Goal: Task Accomplishment & Management: Complete application form

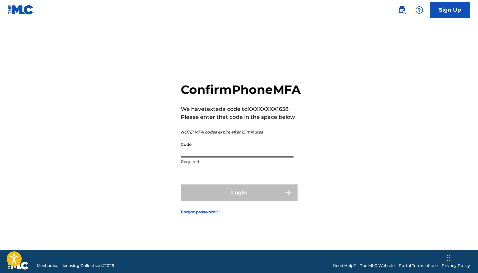
click at [212, 157] on input "Code" at bounding box center [237, 148] width 113 height 19
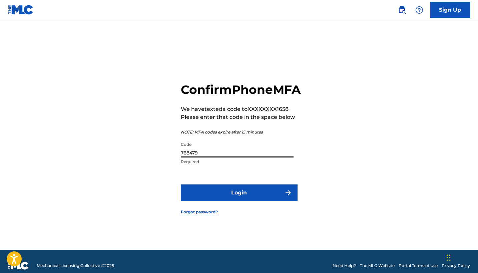
type input "768479"
click at [239, 200] on button "Login" at bounding box center [239, 193] width 117 height 17
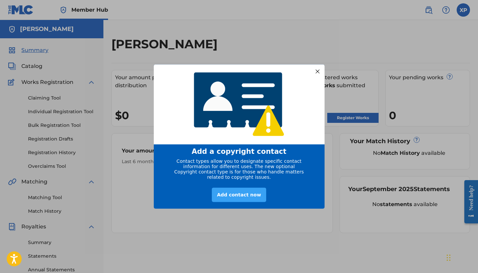
click at [243, 202] on div "Add contact now" at bounding box center [239, 195] width 54 height 14
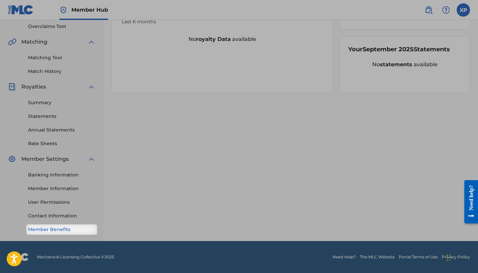
click at [82, 230] on link "Member Benefits" at bounding box center [61, 229] width 67 height 7
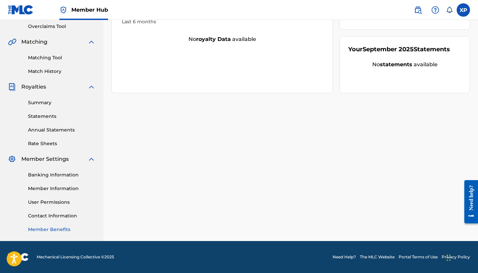
scroll to position [140, 0]
click at [62, 230] on link "Member Benefits" at bounding box center [61, 229] width 67 height 7
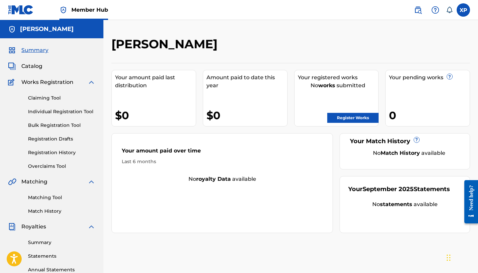
scroll to position [0, 0]
click at [30, 66] on span "Catalog" at bounding box center [31, 66] width 21 height 8
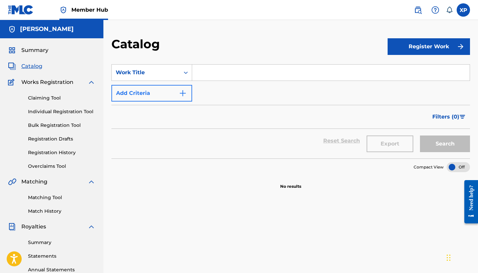
click at [168, 93] on button "Add Criteria" at bounding box center [151, 93] width 81 height 17
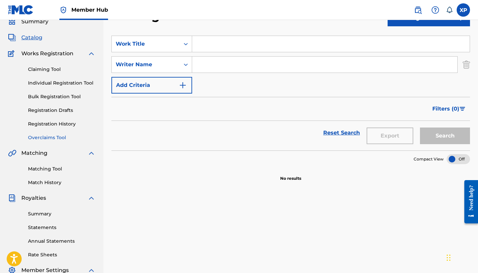
scroll to position [39, 0]
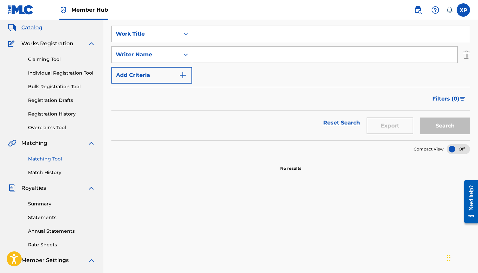
click at [59, 159] on link "Matching Tool" at bounding box center [61, 159] width 67 height 7
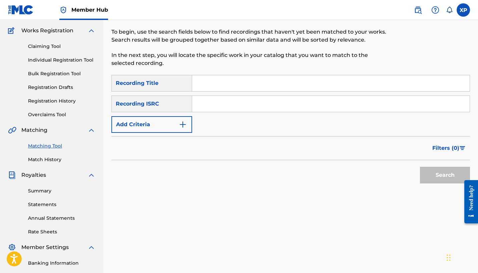
scroll to position [96, 0]
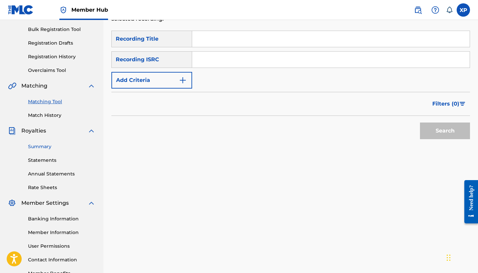
click at [46, 145] on link "Summary" at bounding box center [61, 146] width 67 height 7
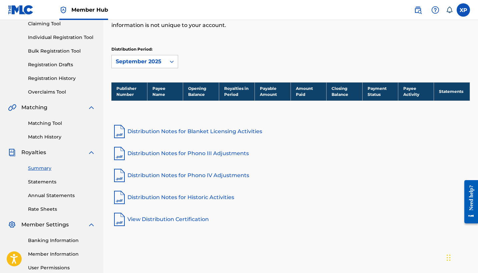
scroll to position [87, 0]
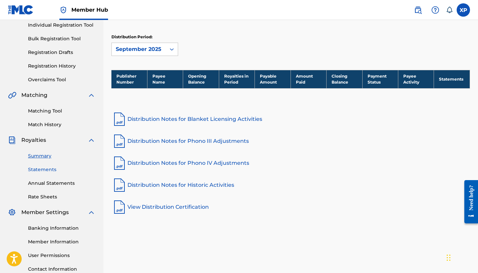
click at [50, 172] on link "Statements" at bounding box center [61, 169] width 67 height 7
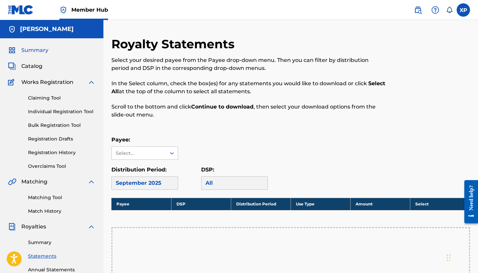
click at [32, 50] on span "Summary" at bounding box center [34, 50] width 27 height 8
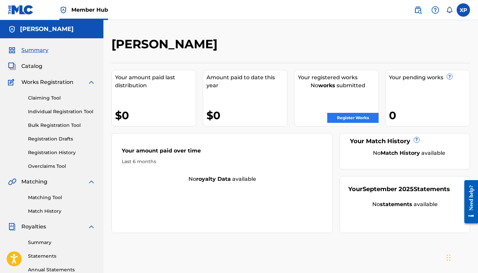
click at [357, 118] on link "Register Works" at bounding box center [352, 118] width 51 height 10
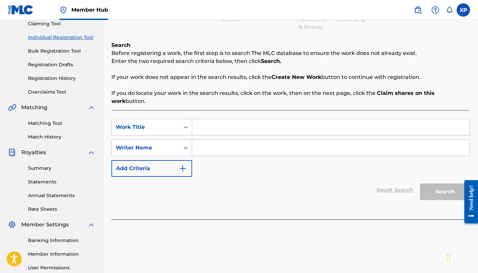
scroll to position [83, 0]
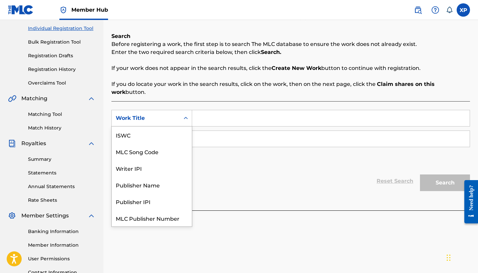
click at [176, 112] on div "Work Title" at bounding box center [146, 118] width 68 height 13
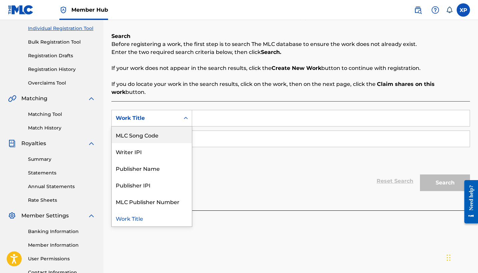
click at [178, 127] on div "MLC Song Code" at bounding box center [152, 135] width 80 height 17
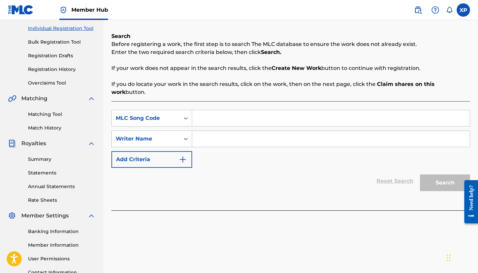
click at [178, 133] on div "Writer Name" at bounding box center [146, 139] width 68 height 13
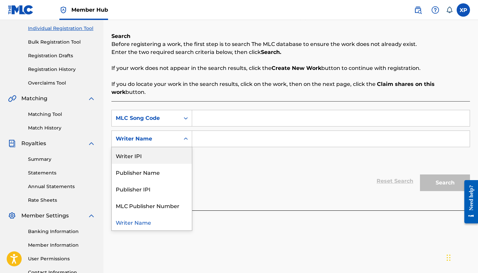
click at [175, 147] on div "Writer IPI" at bounding box center [152, 155] width 80 height 17
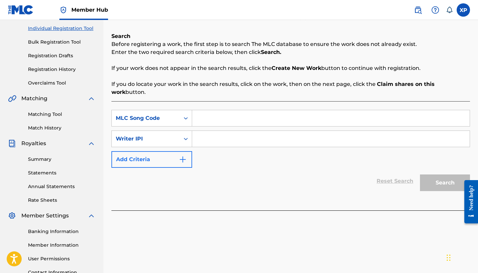
click at [158, 152] on button "Add Criteria" at bounding box center [151, 159] width 81 height 17
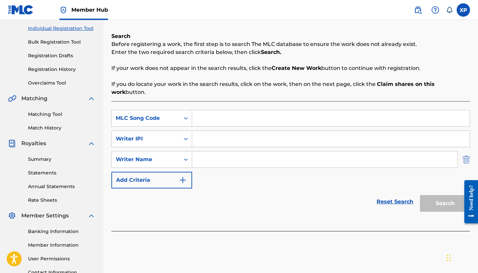
click at [467, 151] on img "Search Form" at bounding box center [465, 159] width 7 height 17
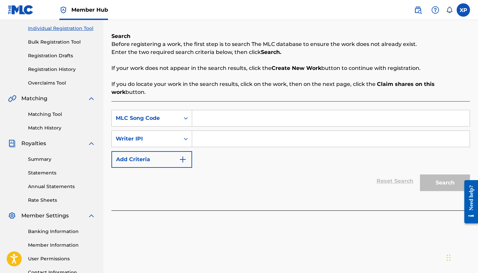
click at [291, 111] on input "Search Form" at bounding box center [330, 118] width 277 height 16
click at [450, 177] on div "Search" at bounding box center [442, 181] width 53 height 27
click at [209, 111] on input "Search Form" at bounding box center [330, 118] width 277 height 16
click at [55, 111] on link "Matching Tool" at bounding box center [61, 114] width 67 height 7
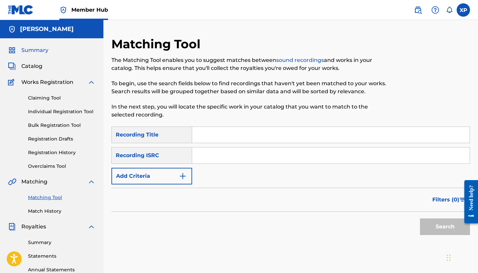
click at [38, 50] on span "Summary" at bounding box center [34, 50] width 27 height 8
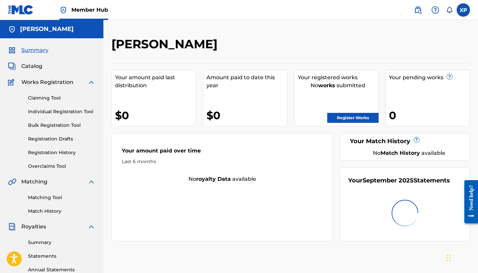
click at [28, 26] on h5 "[PERSON_NAME]" at bounding box center [47, 29] width 54 height 8
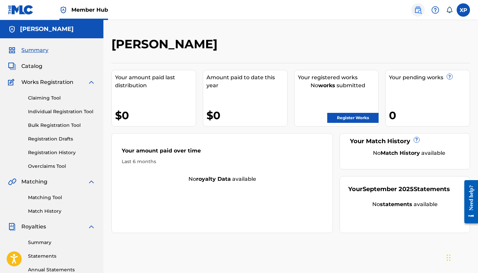
click at [419, 9] on img at bounding box center [418, 10] width 8 height 8
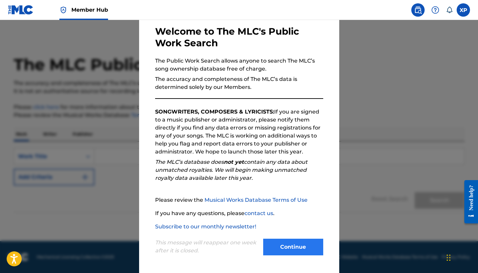
scroll to position [32, 0]
click at [281, 250] on button "Continue" at bounding box center [293, 247] width 60 height 17
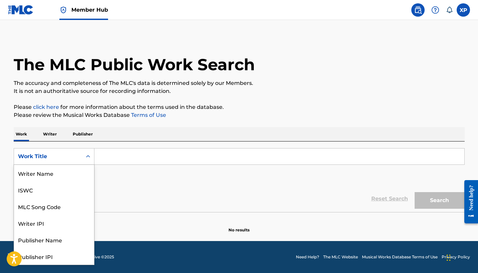
click at [83, 152] on div "Search Form" at bounding box center [88, 157] width 12 height 12
click at [79, 170] on div "MLC Song Code" at bounding box center [54, 173] width 80 height 17
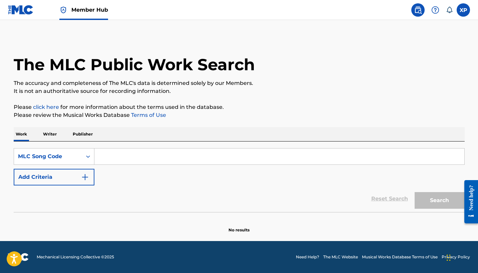
click at [131, 158] on input "Search Form" at bounding box center [279, 157] width 370 height 16
click at [175, 150] on input "Search Form" at bounding box center [279, 157] width 370 height 16
paste input "LR-2903846"
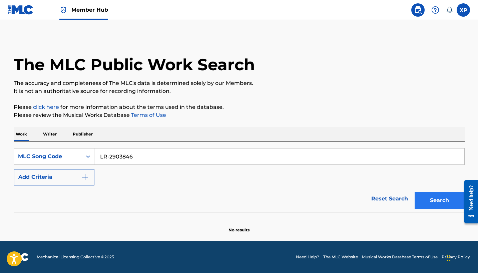
type input "LR-2903846"
click at [441, 194] on button "Search" at bounding box center [439, 200] width 50 height 17
click at [440, 200] on button "Search" at bounding box center [439, 200] width 50 height 17
drag, startPoint x: 149, startPoint y: 157, endPoint x: 72, endPoint y: 157, distance: 77.0
click at [72, 157] on div "SearchWithCriteriaf0dd0237-fa5e-42b4-9529-301ebf185385 MLC Song Code LR-2903846" at bounding box center [239, 156] width 451 height 17
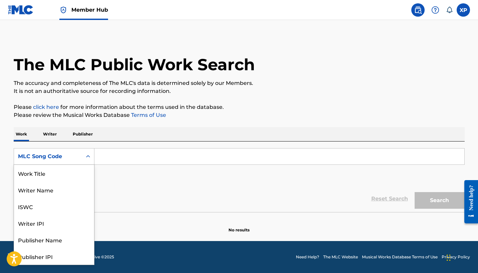
click at [85, 157] on icon "Search Form" at bounding box center [88, 156] width 7 height 7
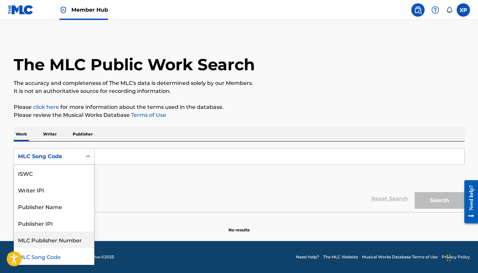
click at [80, 245] on div "MLC Publisher Number" at bounding box center [54, 240] width 80 height 17
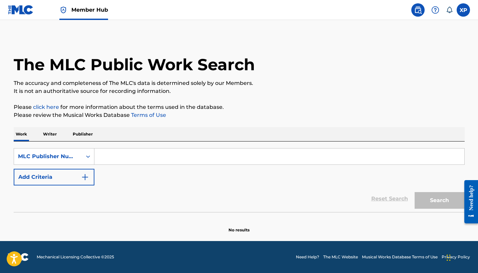
click at [108, 157] on input "Search Form" at bounding box center [279, 157] width 370 height 16
paste input "LR-2903846"
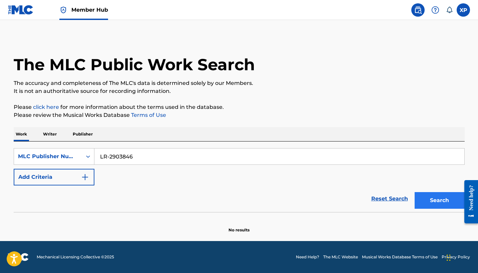
type input "LR-2903846"
click at [437, 202] on button "Search" at bounding box center [439, 200] width 50 height 17
drag, startPoint x: 161, startPoint y: 158, endPoint x: 89, endPoint y: 157, distance: 72.4
click at [89, 157] on div "SearchWithCriteria3020e450-878a-470b-b413-90496d1271aa MLC Publisher Number LR-…" at bounding box center [239, 156] width 451 height 17
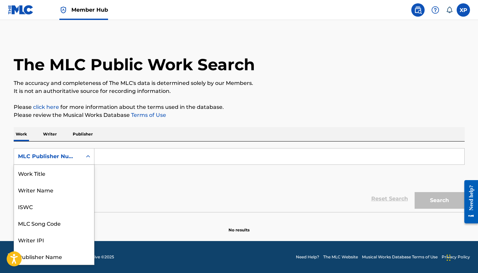
click at [89, 157] on icon "Search Form" at bounding box center [88, 156] width 4 height 2
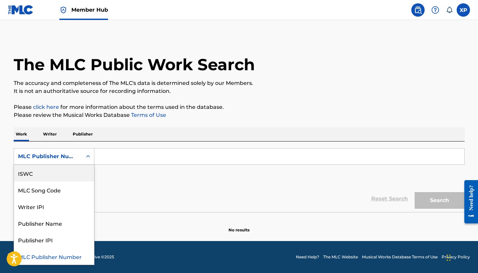
click at [63, 176] on div "ISWC" at bounding box center [54, 173] width 80 height 17
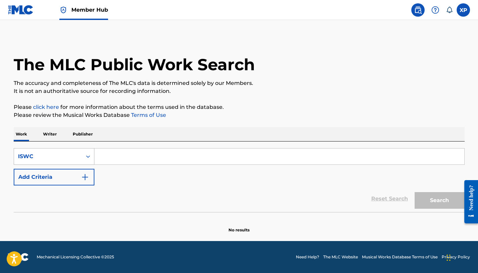
click at [75, 156] on div "ISWC" at bounding box center [48, 157] width 60 height 8
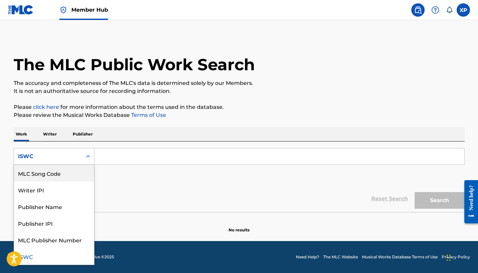
click at [69, 176] on div "MLC Song Code" at bounding box center [54, 173] width 80 height 17
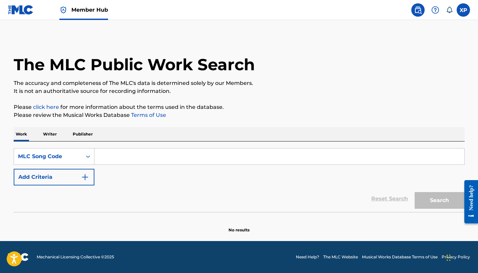
click at [48, 136] on p "Writer" at bounding box center [50, 134] width 18 height 14
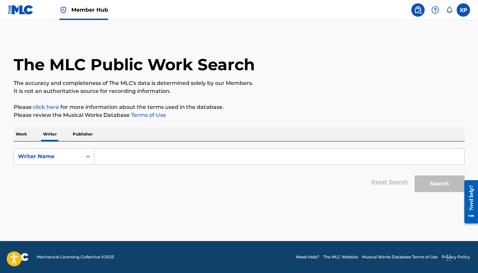
click at [87, 138] on p "Publisher" at bounding box center [83, 134] width 24 height 14
click at [120, 147] on div "SearchWithCriteria8ba29a59-9f19-42dc-8bfd-849df790be64 Publisher Name Reset Sea…" at bounding box center [239, 169] width 451 height 54
click at [120, 153] on input "Search Form" at bounding box center [279, 157] width 370 height 16
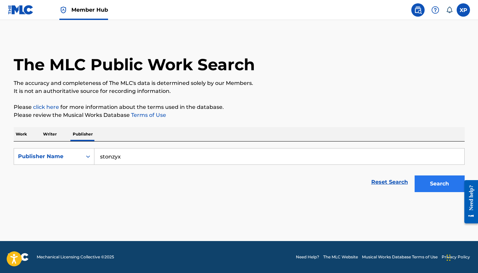
click at [444, 188] on button "Search" at bounding box center [439, 184] width 50 height 17
click at [212, 154] on input "stonzyx" at bounding box center [279, 157] width 370 height 16
type input "s"
type input "2"
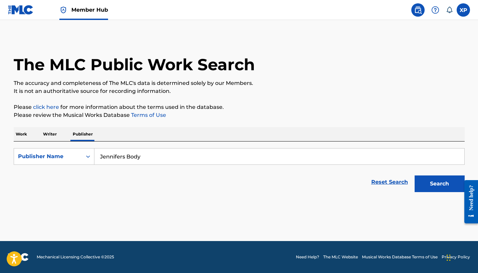
type input "Jennifers Body"
click at [439, 184] on button "Search" at bounding box center [439, 184] width 50 height 17
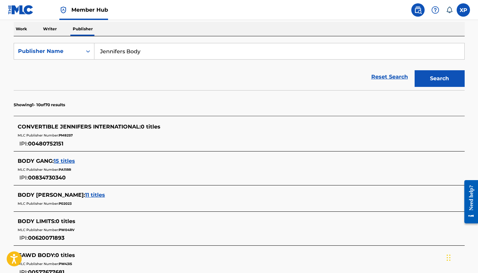
scroll to position [125, 0]
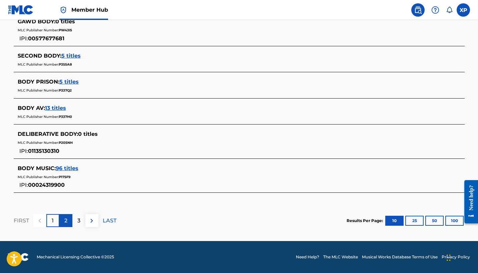
click at [67, 221] on p "2" at bounding box center [65, 221] width 3 height 8
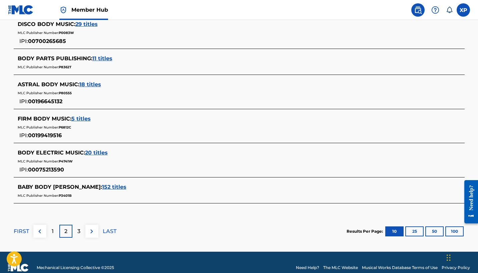
scroll to position [313, 0]
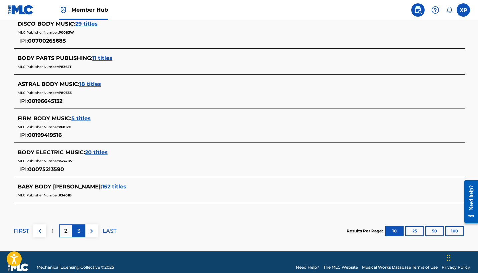
click at [80, 228] on p "3" at bounding box center [78, 231] width 3 height 8
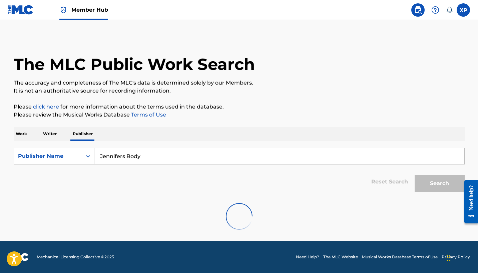
scroll to position [0, 0]
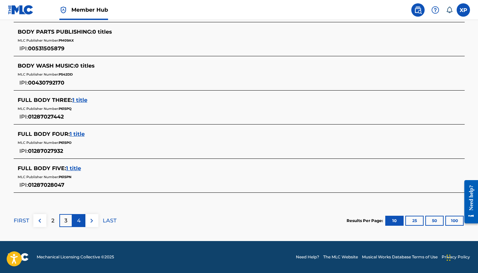
click at [79, 222] on p "4" at bounding box center [79, 221] width 4 height 8
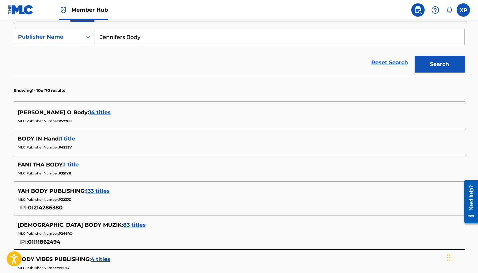
scroll to position [121, 0]
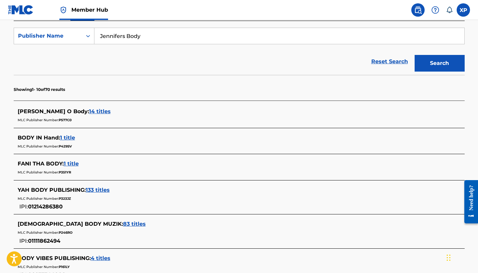
drag, startPoint x: 145, startPoint y: 36, endPoint x: 95, endPoint y: 37, distance: 49.7
click at [95, 37] on input "Jennifers Body" at bounding box center [279, 36] width 370 height 16
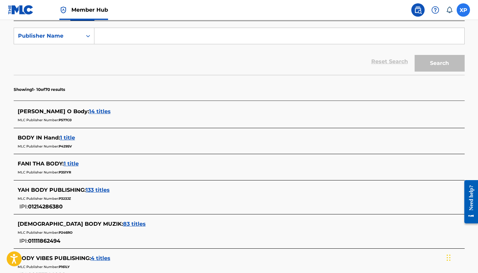
click at [463, 7] on label at bounding box center [462, 9] width 13 height 13
click at [463, 10] on input "XP Xavier Pratt [EMAIL_ADDRESS][DOMAIN_NAME] Notification Preferences Profile L…" at bounding box center [463, 10] width 0 height 0
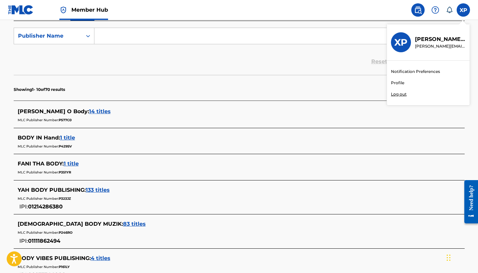
click at [403, 46] on h3 "XP" at bounding box center [400, 43] width 13 height 12
click at [463, 10] on input "XP Xavier Pratt [EMAIL_ADDRESS][DOMAIN_NAME] Notification Preferences Profile L…" at bounding box center [463, 10] width 0 height 0
click at [122, 34] on input "Search Form" at bounding box center [279, 36] width 370 height 16
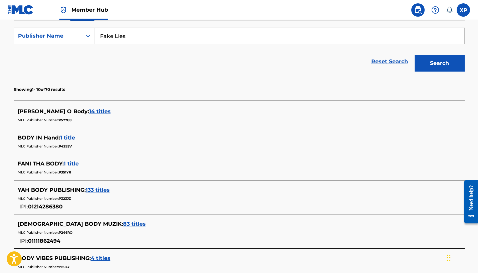
type input "Fake Lies"
click at [439, 63] on button "Search" at bounding box center [439, 63] width 50 height 17
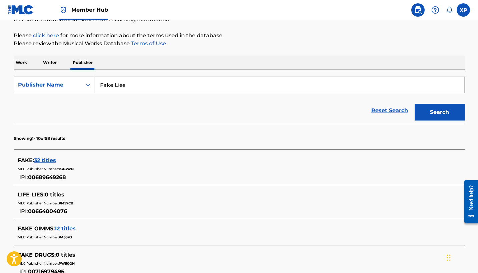
scroll to position [87, 0]
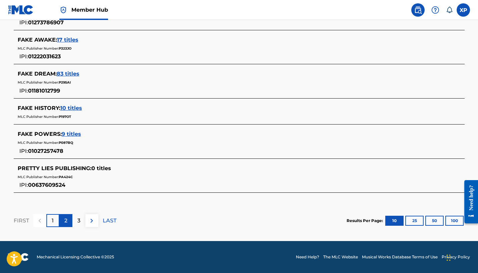
click at [67, 219] on p "2" at bounding box center [65, 221] width 3 height 8
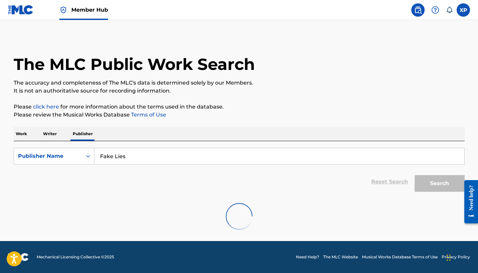
scroll to position [0, 0]
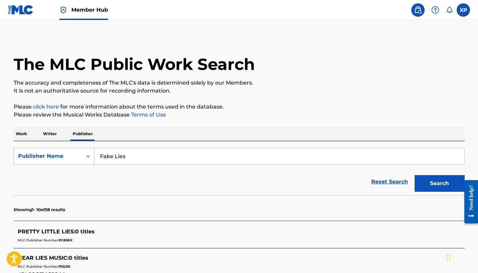
drag, startPoint x: 144, startPoint y: 155, endPoint x: 84, endPoint y: 154, distance: 60.7
click at [84, 154] on div "SearchWithCriteria8ba29a59-9f19-42dc-8bfd-849df790be64 Publisher Name Fake Lies" at bounding box center [239, 156] width 451 height 17
type input "Summer 28"
click at [439, 184] on button "Search" at bounding box center [439, 183] width 50 height 17
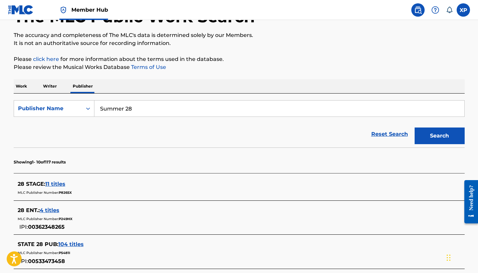
scroll to position [33, 0]
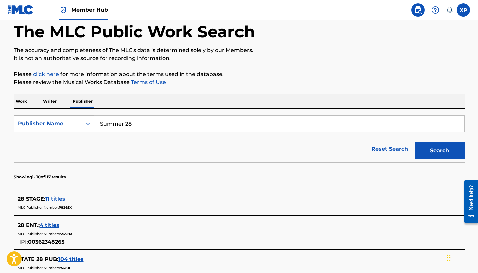
drag, startPoint x: 149, startPoint y: 122, endPoint x: 80, endPoint y: 119, distance: 69.1
click at [80, 119] on div "SearchWithCriteria8ba29a59-9f19-42dc-8bfd-849df790be64 Publisher Name Summer 28" at bounding box center [239, 123] width 451 height 17
type input "24 Thoughts"
click at [439, 151] on button "Search" at bounding box center [439, 151] width 50 height 17
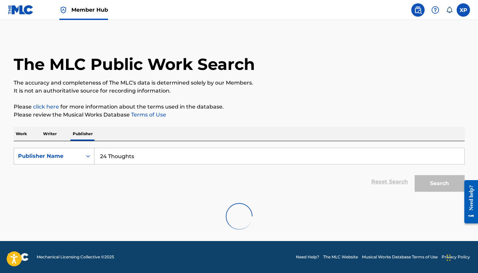
scroll to position [0, 0]
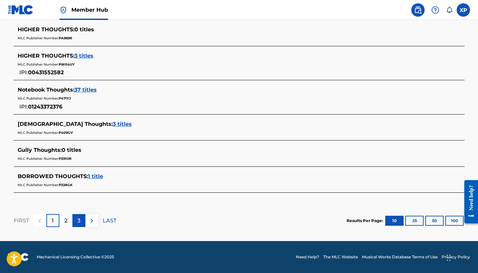
click at [82, 221] on div "3" at bounding box center [78, 220] width 13 height 13
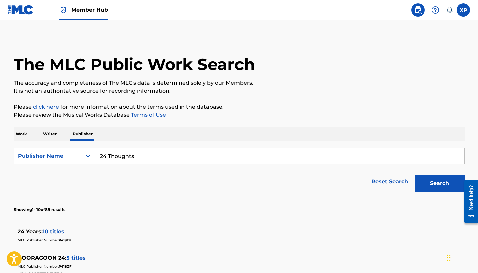
drag, startPoint x: 145, startPoint y: 157, endPoint x: 88, endPoint y: 154, distance: 57.8
click at [88, 154] on div "SearchWithCriteria8ba29a59-9f19-42dc-8bfd-849df790be64 Publisher Name 24 Though…" at bounding box center [239, 156] width 451 height 17
paste input "LR-2889405"
type input "LR-2889405"
click at [429, 181] on button "Search" at bounding box center [439, 183] width 50 height 17
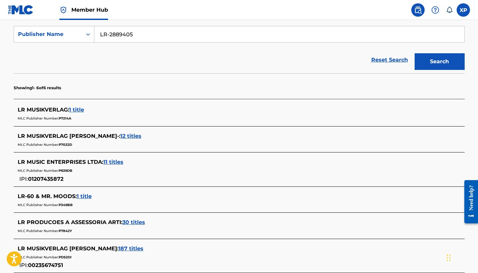
scroll to position [60, 0]
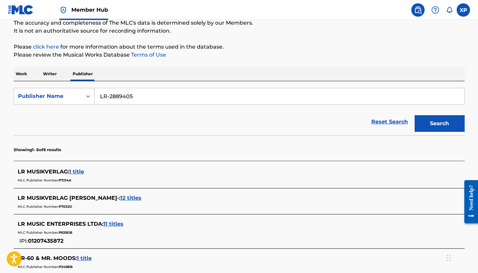
drag, startPoint x: 143, startPoint y: 97, endPoint x: 81, endPoint y: 97, distance: 61.3
click at [81, 97] on div "SearchWithCriteria8ba29a59-9f19-42dc-8bfd-849df790be64 Publisher Name LR-2889405" at bounding box center [239, 96] width 451 height 17
type input "[PERSON_NAME] Green Bag"
click at [439, 124] on button "Search" at bounding box center [439, 123] width 50 height 17
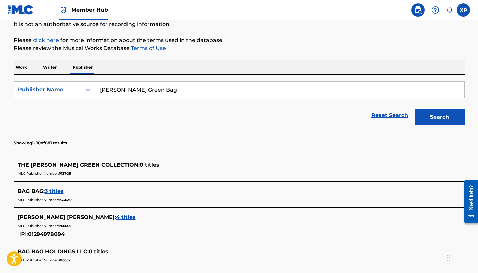
scroll to position [26, 0]
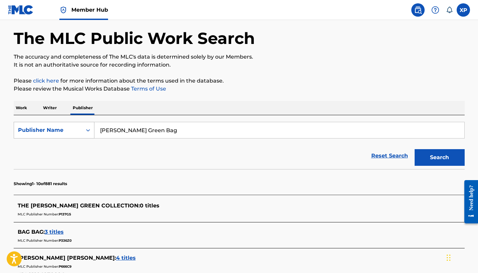
drag, startPoint x: 163, startPoint y: 130, endPoint x: 87, endPoint y: 130, distance: 76.0
click at [87, 130] on div "SearchWithCriteria8ba29a59-9f19-42dc-8bfd-849df790be64 Publisher Name [PERSON_N…" at bounding box center [239, 130] width 451 height 17
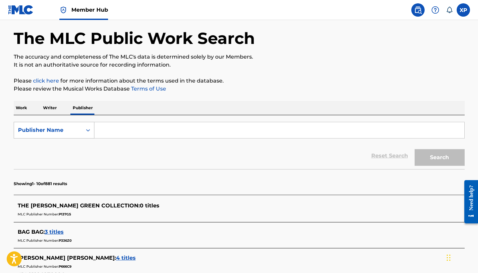
click at [86, 133] on icon "Search Form" at bounding box center [88, 130] width 7 height 7
click at [74, 167] on div "MLC Publisher Number" at bounding box center [54, 163] width 80 height 17
click at [121, 131] on input "Search Form" at bounding box center [279, 130] width 370 height 16
paste input "LR-2889405"
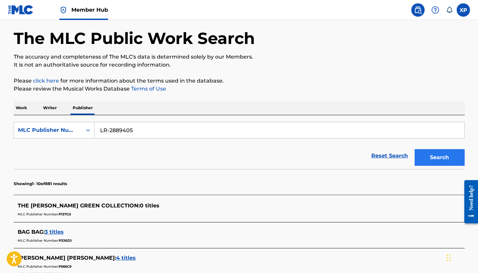
click at [443, 161] on button "Search" at bounding box center [439, 157] width 50 height 17
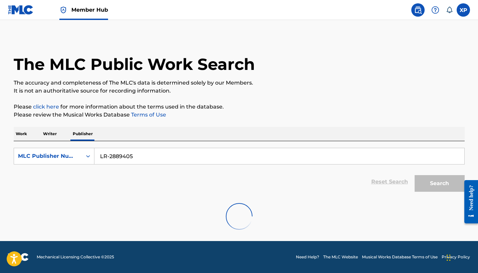
scroll to position [0, 0]
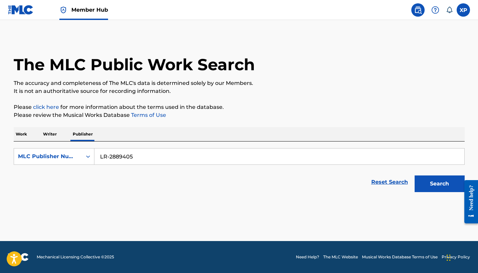
drag, startPoint x: 110, startPoint y: 158, endPoint x: 95, endPoint y: 158, distance: 15.0
click at [95, 158] on input "LR-2889405" at bounding box center [279, 157] width 370 height 16
type input "2889405"
click at [438, 183] on button "Search" at bounding box center [439, 184] width 50 height 17
click at [194, 157] on input "2889405" at bounding box center [279, 157] width 370 height 16
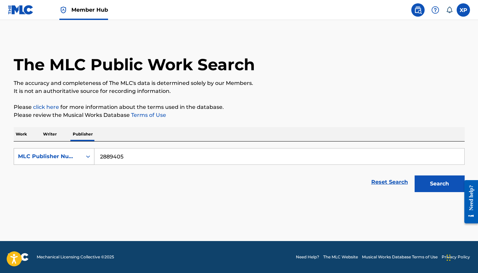
drag, startPoint x: 194, startPoint y: 157, endPoint x: 80, endPoint y: 156, distance: 114.7
click at [80, 156] on div "SearchWithCriteria29201533-b7d5-4a4b-98e8-d5fdd94a2790 MLC Publisher Number 288…" at bounding box center [239, 156] width 451 height 17
type input "2673851658"
click at [439, 184] on button "Search" at bounding box center [439, 184] width 50 height 17
drag, startPoint x: 145, startPoint y: 158, endPoint x: 92, endPoint y: 157, distance: 53.0
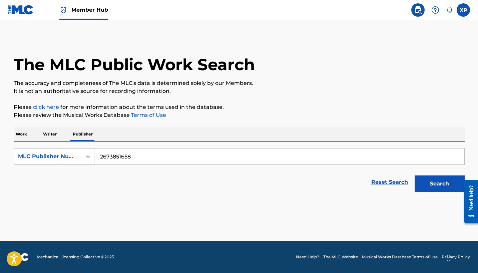
click at [92, 157] on div "SearchWithCriteria29201533-b7d5-4a4b-98e8-d5fdd94a2790 MLC Publisher Number 267…" at bounding box center [239, 156] width 451 height 17
click at [414, 8] on img at bounding box center [418, 10] width 8 height 8
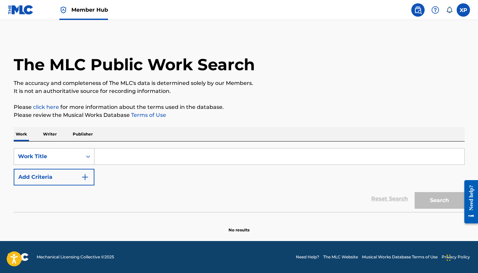
click at [75, 156] on div "Work Title" at bounding box center [48, 157] width 60 height 8
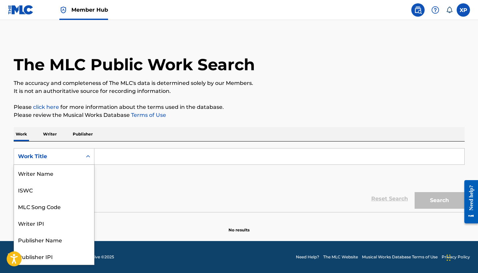
scroll to position [33, 0]
click at [75, 156] on div "Work Title" at bounding box center [48, 157] width 60 height 8
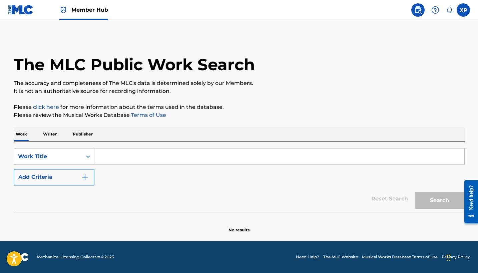
click at [137, 156] on input "Search Form" at bounding box center [279, 157] width 370 height 16
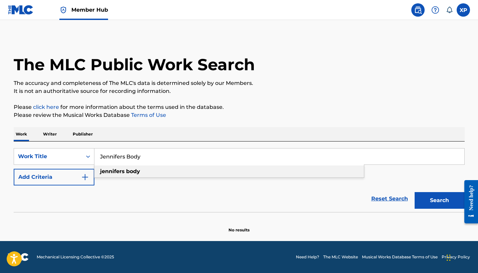
click at [189, 169] on div "jennifers body" at bounding box center [228, 172] width 269 height 12
type input "jennifers body"
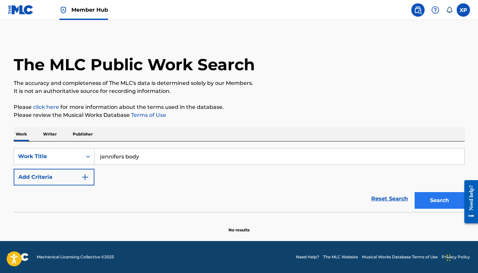
click at [439, 197] on button "Search" at bounding box center [439, 200] width 50 height 17
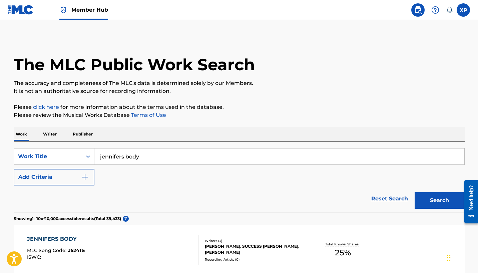
scroll to position [0, 0]
drag, startPoint x: 154, startPoint y: 160, endPoint x: 75, endPoint y: 157, distance: 78.7
click at [75, 157] on div "SearchWithCriteriaec6c73d0-0057-41bd-8dec-c5cfb996320f Work Title jennifers bod…" at bounding box center [239, 156] width 451 height 17
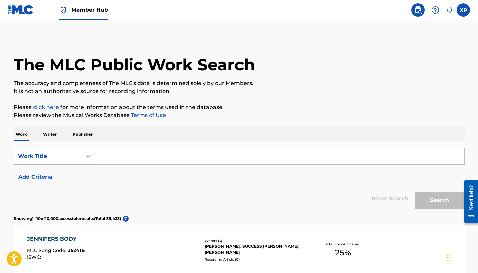
click at [84, 156] on div "Search Form" at bounding box center [88, 157] width 12 height 12
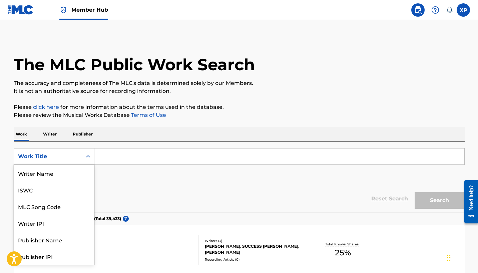
scroll to position [33, 0]
click at [57, 179] on div "MLC Song Code" at bounding box center [54, 173] width 80 height 17
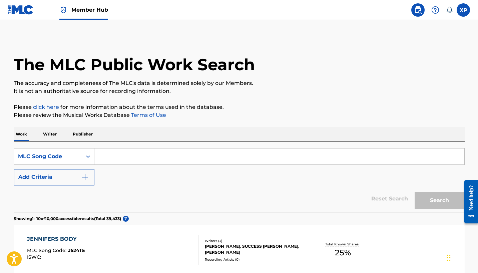
click at [112, 157] on input "Search Form" at bounding box center [279, 157] width 370 height 16
paste input "LR-2889405"
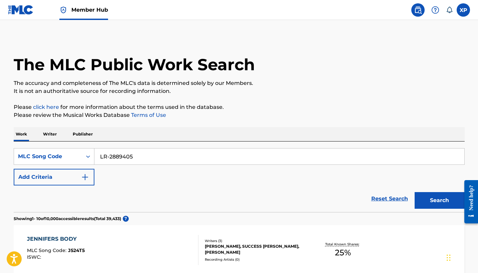
type input "LR-2889405"
click at [459, 197] on div at bounding box center [468, 201] width 19 height 55
click at [443, 201] on button "Search" at bounding box center [439, 200] width 50 height 17
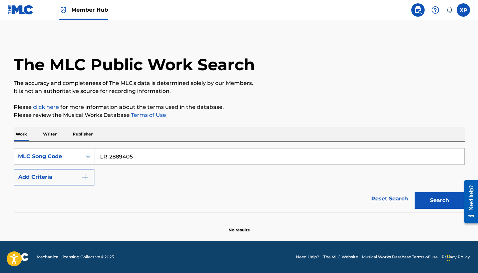
drag, startPoint x: 164, startPoint y: 157, endPoint x: 95, endPoint y: 156, distance: 68.7
click at [95, 156] on input "LR-2889405" at bounding box center [279, 157] width 370 height 16
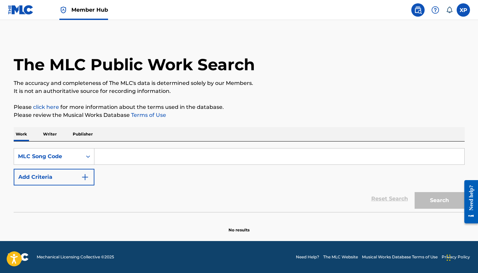
click at [49, 130] on p "Writer" at bounding box center [50, 134] width 18 height 14
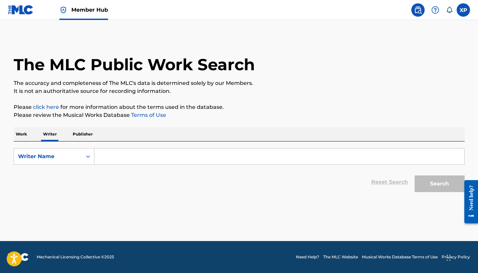
click at [125, 156] on input "Search Form" at bounding box center [279, 157] width 370 height 16
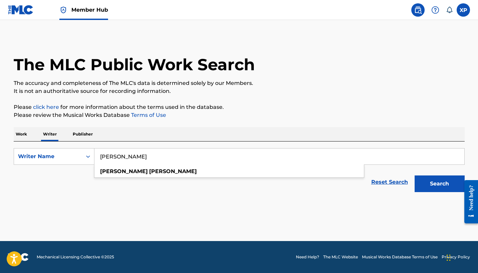
click at [439, 184] on button "Search" at bounding box center [439, 184] width 50 height 17
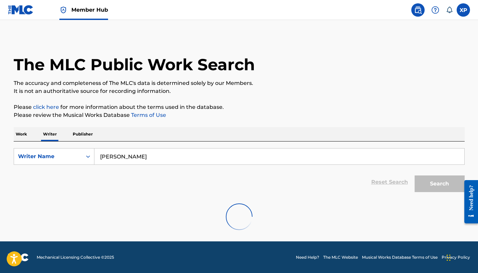
click at [111, 0] on nav "Member Hub XP XP Xavier Pratt [EMAIL_ADDRESS][DOMAIN_NAME] Notification Prefere…" at bounding box center [239, 10] width 478 height 20
click at [182, 157] on input "[PERSON_NAME]" at bounding box center [279, 157] width 370 height 16
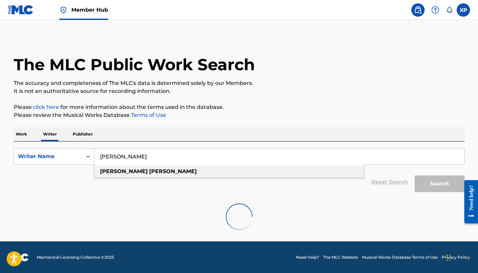
click at [156, 176] on div "[PERSON_NAME]" at bounding box center [228, 172] width 269 height 12
type input "[PERSON_NAME]"
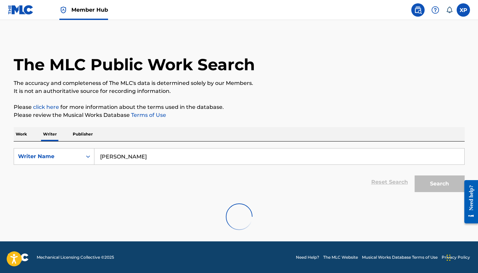
click at [72, 136] on p "Publisher" at bounding box center [83, 134] width 24 height 14
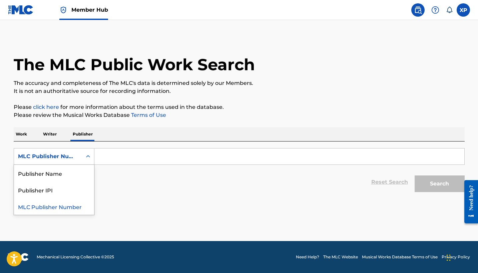
click at [73, 153] on div "MLC Publisher Number" at bounding box center [48, 157] width 60 height 8
click at [72, 180] on div "Publisher Name" at bounding box center [54, 173] width 80 height 17
click at [125, 158] on input "Search Form" at bounding box center [279, 157] width 370 height 16
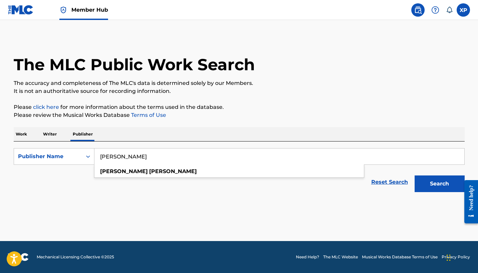
click at [111, 168] on div "[PERSON_NAME]" at bounding box center [228, 172] width 269 height 12
type input "[PERSON_NAME]"
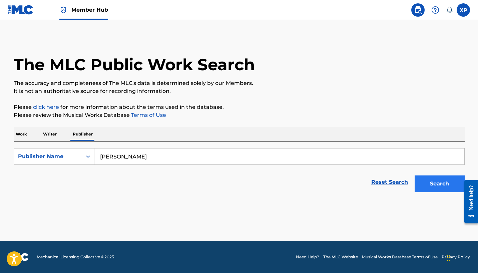
click at [440, 190] on button "Search" at bounding box center [439, 184] width 50 height 17
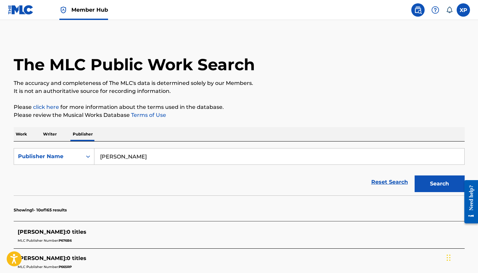
click at [52, 138] on p "Writer" at bounding box center [50, 134] width 18 height 14
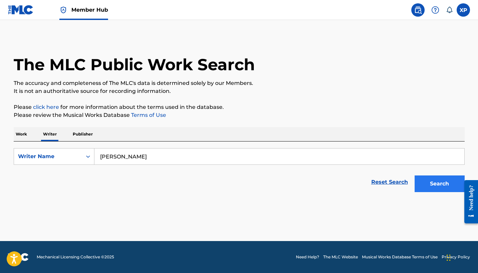
click at [432, 184] on button "Search" at bounding box center [439, 184] width 50 height 17
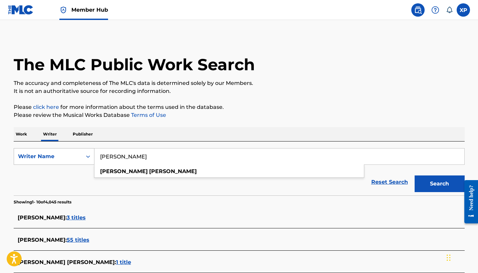
drag, startPoint x: 142, startPoint y: 160, endPoint x: 77, endPoint y: 160, distance: 64.7
click at [77, 160] on div "SearchWithCriteria2668e1da-5aea-4948-9cf7-e6440f083fac Writer Name [PERSON_NAME…" at bounding box center [239, 156] width 451 height 17
type input "x"
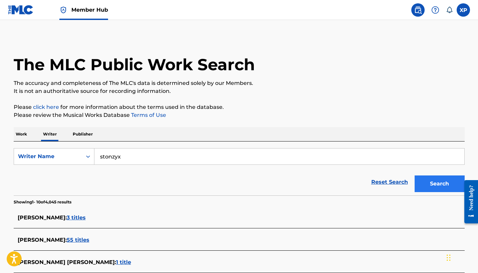
click at [426, 183] on button "Search" at bounding box center [439, 184] width 50 height 17
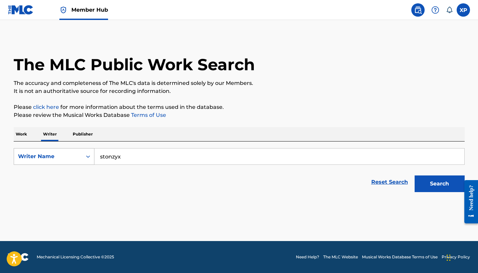
drag, startPoint x: 144, startPoint y: 160, endPoint x: 83, endPoint y: 160, distance: 61.7
click at [83, 160] on div "SearchWithCriteria2668e1da-5aea-4948-9cf7-e6440f083fac Writer Name stonzyx" at bounding box center [239, 156] width 451 height 17
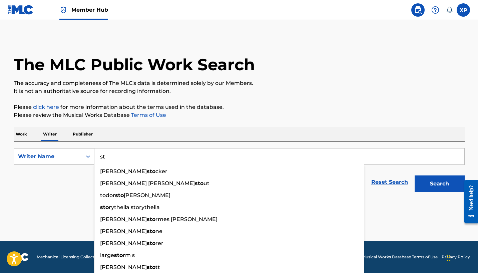
type input "s"
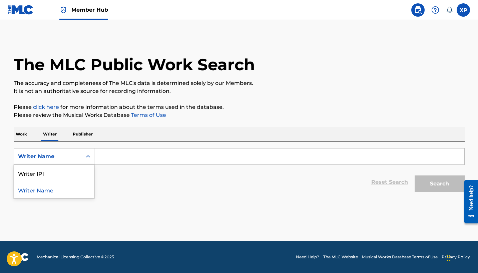
click at [49, 157] on div "Writer Name" at bounding box center [48, 157] width 60 height 8
click at [47, 175] on div "Writer IPI" at bounding box center [54, 173] width 80 height 17
click at [111, 156] on input "Search Form" at bounding box center [279, 157] width 370 height 16
click at [16, 133] on p "Work" at bounding box center [21, 134] width 15 height 14
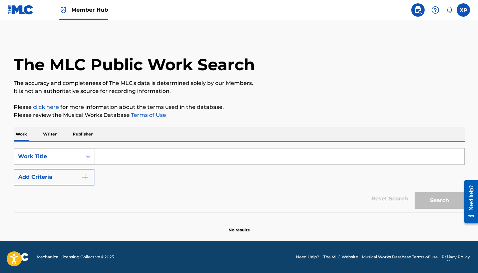
click at [68, 157] on div "Work Title" at bounding box center [48, 157] width 60 height 8
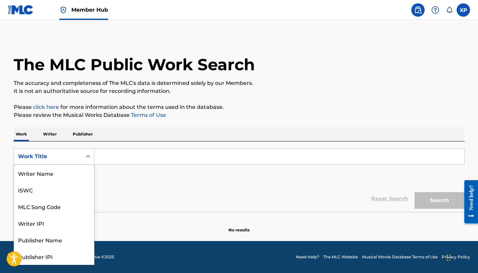
scroll to position [33, 0]
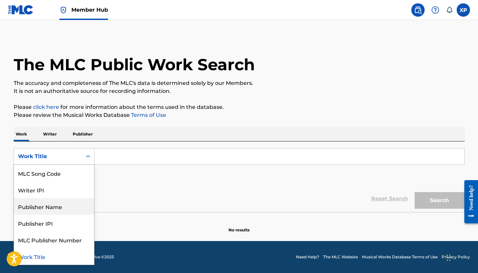
click at [66, 205] on div "Publisher Name" at bounding box center [54, 206] width 80 height 17
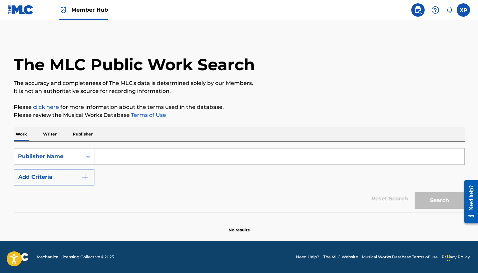
click at [113, 160] on input "Search Form" at bounding box center [279, 157] width 370 height 16
click at [439, 201] on button "Search" at bounding box center [439, 200] width 50 height 17
click at [103, 157] on input "Stonzyx" at bounding box center [279, 157] width 370 height 16
click at [439, 201] on button "Search" at bounding box center [439, 200] width 50 height 17
drag, startPoint x: 120, startPoint y: 161, endPoint x: 60, endPoint y: 160, distance: 60.0
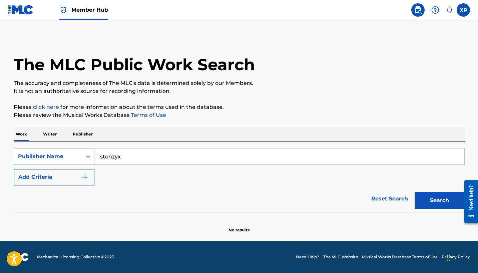
click at [60, 160] on div "SearchWithCriteriad93e31d8-3425-4535-97d0-8fbbf04acb01 Publisher Name stonzyx" at bounding box center [239, 156] width 451 height 17
type input "s"
click at [439, 201] on button "Search" at bounding box center [439, 200] width 50 height 17
click at [103, 155] on input "[PERSON_NAME]" at bounding box center [279, 157] width 370 height 16
type input "[PERSON_NAME]"
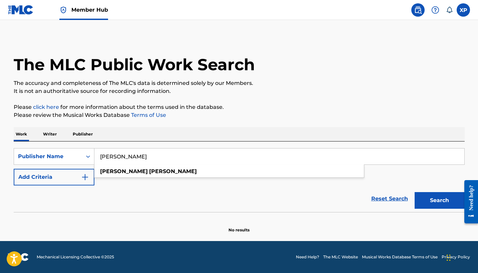
click at [439, 201] on button "Search" at bounding box center [439, 200] width 50 height 17
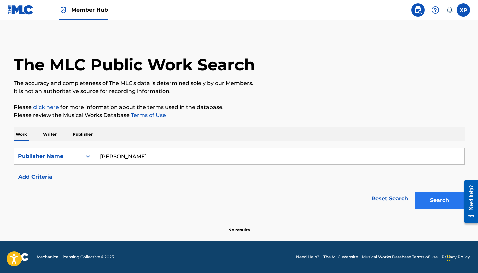
click at [445, 200] on button "Search" at bounding box center [439, 200] width 50 height 17
click at [77, 176] on button "Add Criteria" at bounding box center [54, 177] width 81 height 17
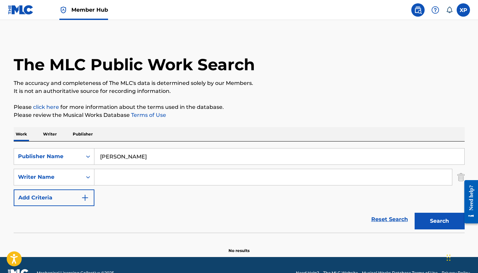
click at [20, 139] on p "Work" at bounding box center [21, 134] width 15 height 14
click at [463, 174] on img "Search Form" at bounding box center [460, 177] width 7 height 17
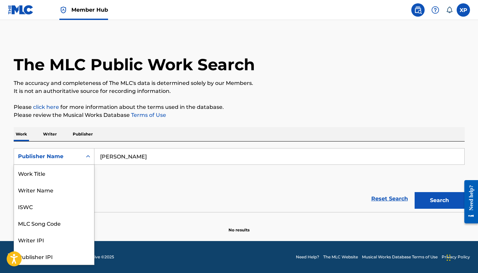
click at [56, 156] on div "Publisher Name" at bounding box center [48, 157] width 60 height 8
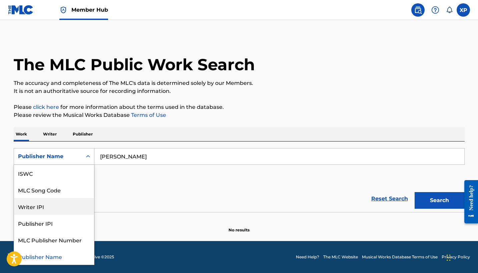
click at [53, 213] on div "Writer IPI" at bounding box center [54, 206] width 80 height 17
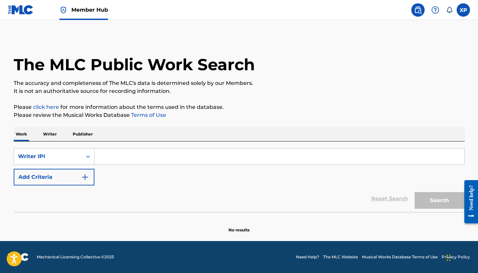
click at [117, 154] on input "Search Form" at bounding box center [279, 157] width 370 height 16
click at [77, 131] on p "Publisher" at bounding box center [83, 134] width 24 height 14
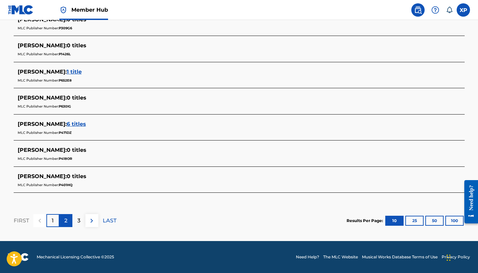
click at [65, 221] on p "2" at bounding box center [65, 221] width 3 height 8
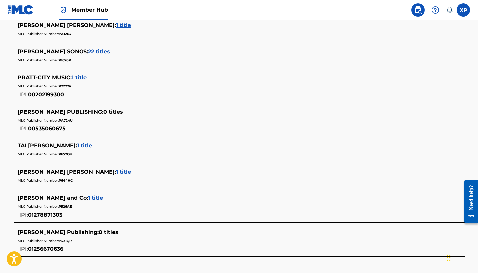
scroll to position [248, 0]
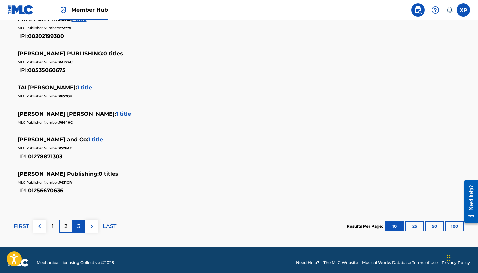
click at [75, 225] on div "3" at bounding box center [78, 226] width 13 height 13
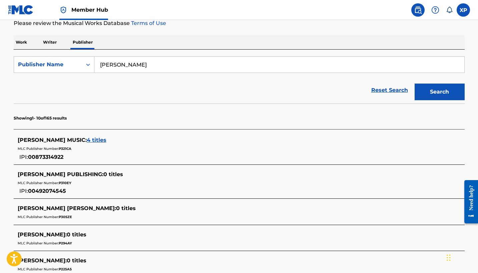
scroll to position [94, 0]
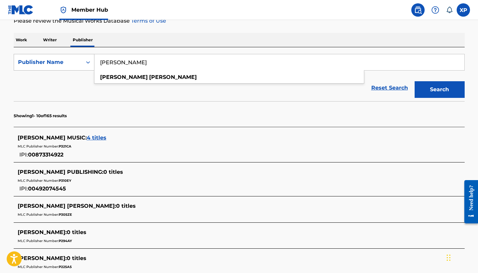
drag, startPoint x: 145, startPoint y: 58, endPoint x: 73, endPoint y: 57, distance: 72.0
click at [72, 57] on div "SearchWithCriteria72389bd8-fbb3-4154-8a24-da7ee55652fb Publisher Name [PERSON_N…" at bounding box center [239, 62] width 451 height 17
drag, startPoint x: 149, startPoint y: 62, endPoint x: 85, endPoint y: 62, distance: 63.7
click at [85, 62] on div "SearchWithCriteria72389bd8-fbb3-4154-8a24-da7ee55652fb Publisher Name [PERSON_N…" at bounding box center [239, 62] width 451 height 17
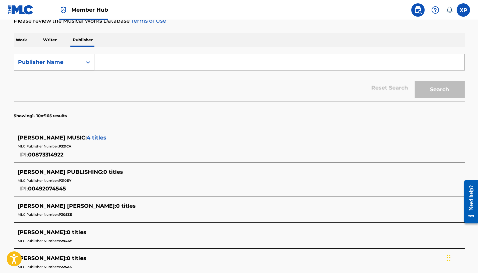
click at [85, 62] on icon "Search Form" at bounding box center [88, 62] width 7 height 7
click at [80, 94] on div "MLC Publisher Number" at bounding box center [54, 95] width 80 height 17
click at [63, 60] on div "MLC Publisher Number" at bounding box center [48, 62] width 60 height 8
click at [66, 82] on div "Publisher Name" at bounding box center [54, 79] width 80 height 17
click at [122, 61] on input "Search Form" at bounding box center [279, 62] width 370 height 16
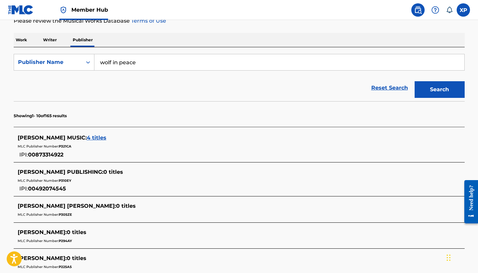
type input "wolf in peace"
click at [439, 90] on button "Search" at bounding box center [439, 89] width 50 height 17
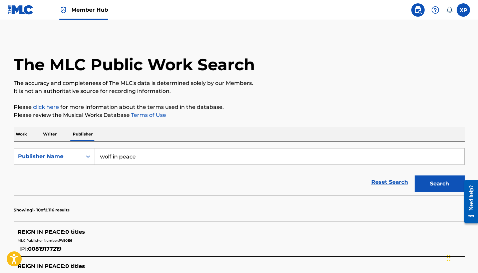
scroll to position [0, 0]
drag, startPoint x: 165, startPoint y: 155, endPoint x: 92, endPoint y: 153, distance: 73.0
click at [92, 153] on div "SearchWithCriteria2c997402-e624-44a5-b4dc-102bd3b32f58 Publisher Name wolf in p…" at bounding box center [239, 156] width 451 height 17
paste input "LR-2888406"
type input "LR-2888406"
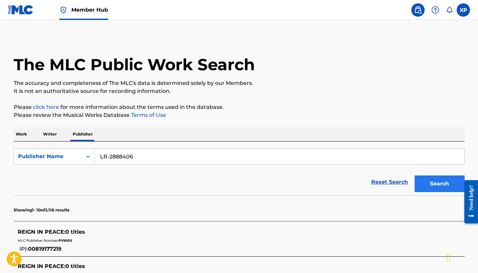
click at [430, 183] on button "Search" at bounding box center [439, 184] width 50 height 17
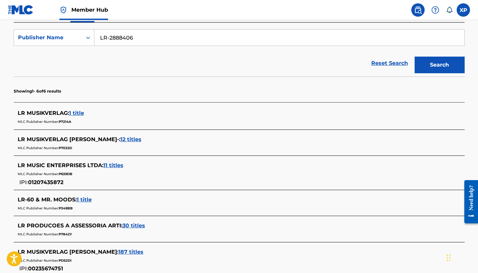
scroll to position [119, 0]
drag, startPoint x: 64, startPoint y: 131, endPoint x: 75, endPoint y: 131, distance: 11.0
click at [64, 131] on section "LR MUSIKVERLAG : 1 title MLC Publisher Number: P7214A LR MUSIKVERLAG [PERSON_NA…" at bounding box center [239, 189] width 451 height 174
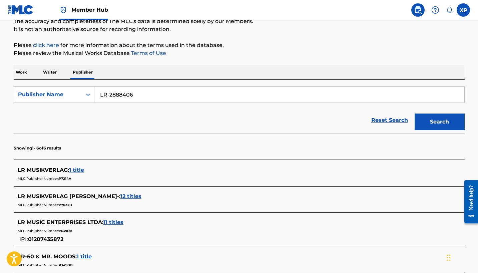
scroll to position [44, 0]
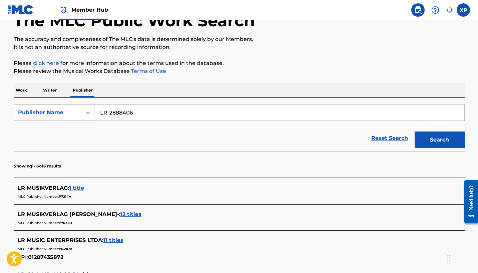
drag, startPoint x: 143, startPoint y: 115, endPoint x: 93, endPoint y: 114, distance: 50.7
click at [93, 114] on div "SearchWithCriteria2c997402-e624-44a5-b4dc-102bd3b32f58 Publisher Name LR-2888406" at bounding box center [239, 112] width 451 height 17
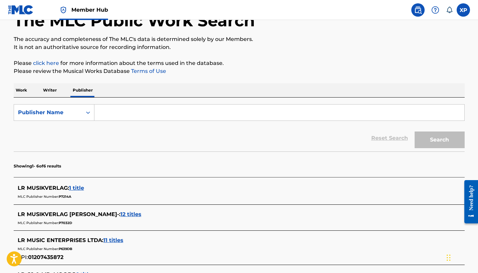
click at [120, 112] on input "Search Form" at bounding box center [279, 113] width 370 height 16
click at [69, 116] on div "Publisher Name" at bounding box center [48, 113] width 60 height 8
click at [131, 113] on input "Search Form" at bounding box center [279, 113] width 370 height 16
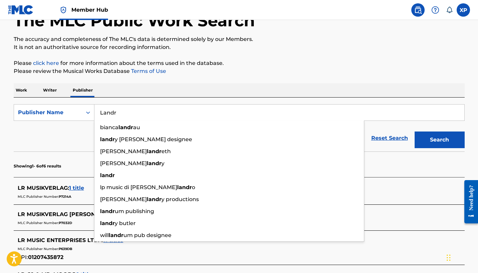
type input "Landr"
click at [439, 140] on button "Search" at bounding box center [439, 140] width 50 height 17
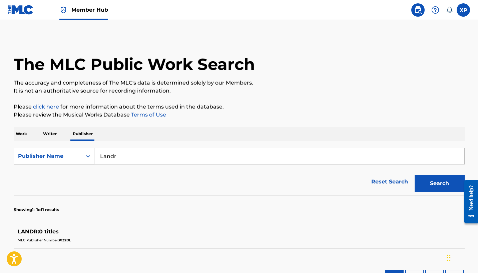
drag, startPoint x: 139, startPoint y: 151, endPoint x: 84, endPoint y: 154, distance: 54.8
click at [84, 154] on div "SearchWithCriteria2c997402-e624-44a5-b4dc-102bd3b32f58 Publisher Name Landr" at bounding box center [239, 156] width 451 height 17
click at [70, 161] on div "Publisher Name" at bounding box center [48, 156] width 68 height 13
click at [19, 137] on p "Work" at bounding box center [21, 134] width 15 height 14
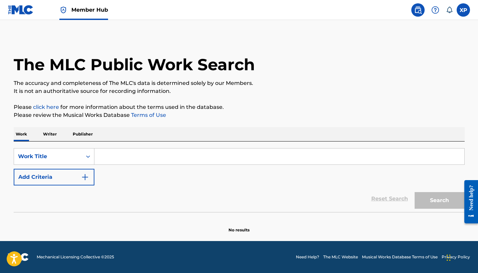
click at [125, 157] on input "Search Form" at bounding box center [279, 157] width 370 height 16
click at [83, 160] on div "Search Form" at bounding box center [88, 157] width 12 height 12
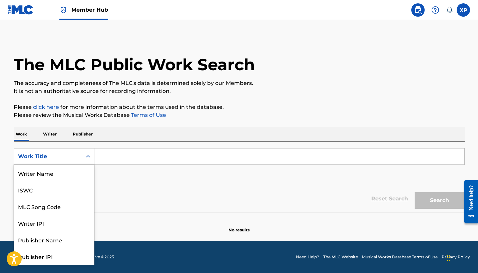
scroll to position [33, 0]
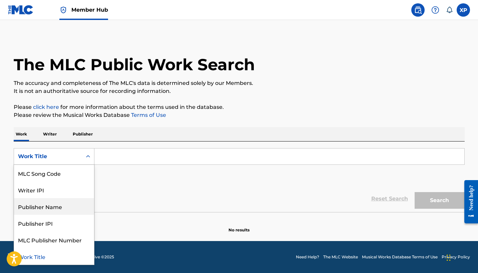
click at [75, 210] on div "Publisher Name" at bounding box center [54, 206] width 80 height 17
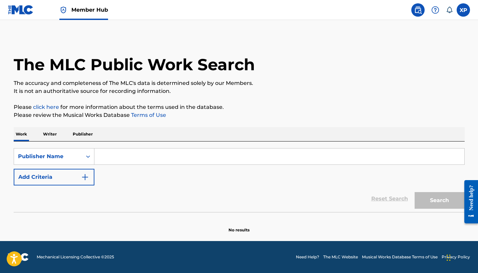
click at [122, 153] on input "Search Form" at bounding box center [279, 157] width 370 height 16
click at [71, 161] on div "Publisher Name" at bounding box center [48, 156] width 68 height 13
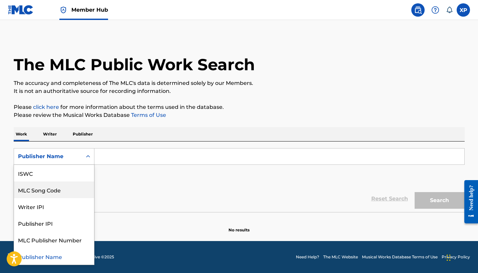
click at [55, 188] on div "MLC Song Code" at bounding box center [54, 190] width 80 height 17
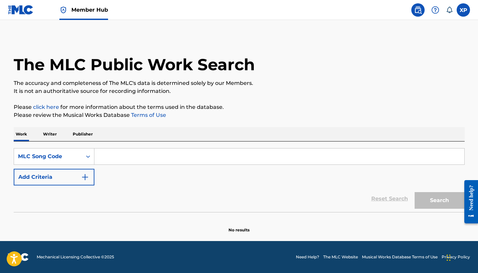
click at [105, 157] on input "Search Form" at bounding box center [279, 157] width 370 height 16
click at [23, 5] on img at bounding box center [21, 10] width 26 height 10
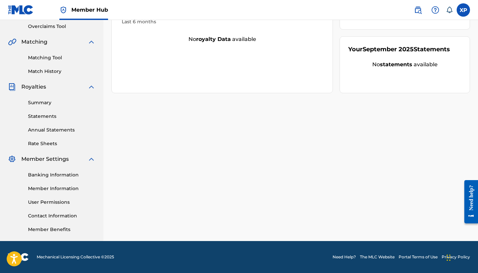
scroll to position [140, 0]
click at [64, 229] on link "Member Benefits" at bounding box center [61, 229] width 67 height 7
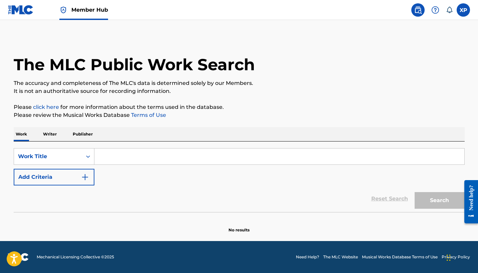
click at [51, 107] on link "click here" at bounding box center [46, 107] width 26 height 6
click at [26, 11] on img at bounding box center [21, 10] width 26 height 10
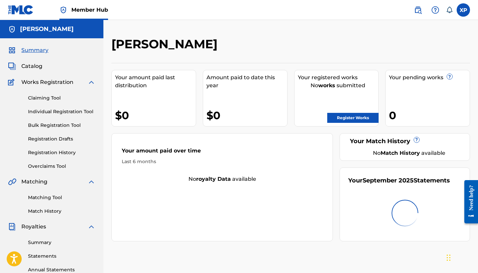
scroll to position [11, 0]
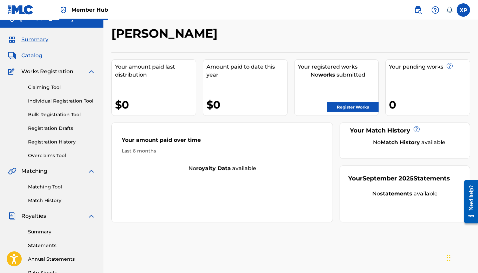
click at [34, 55] on span "Catalog" at bounding box center [31, 56] width 21 height 8
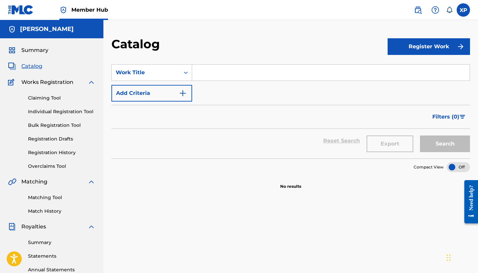
click at [284, 79] on input "Search Form" at bounding box center [330, 73] width 277 height 16
click at [184, 73] on icon "Search Form" at bounding box center [185, 72] width 7 height 7
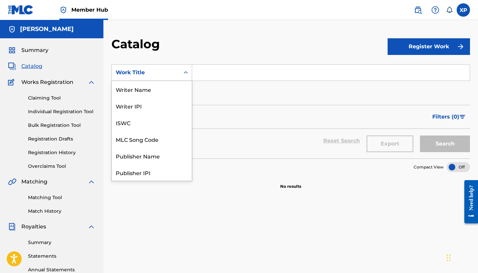
scroll to position [100, 0]
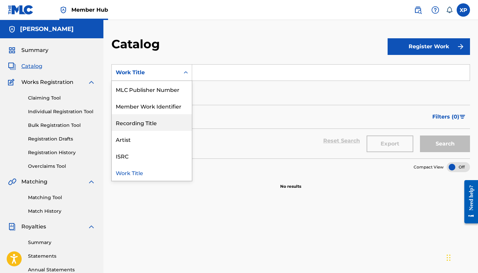
click at [169, 125] on div "Recording Title" at bounding box center [152, 122] width 80 height 17
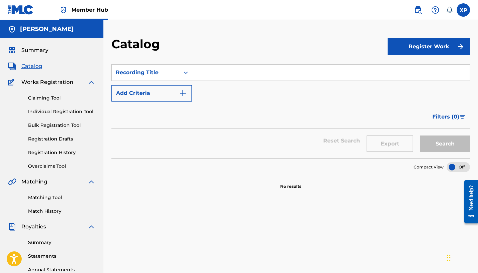
click at [216, 74] on input "Search Form" at bounding box center [330, 73] width 277 height 16
type input "Jennifers Body"
click at [441, 139] on button "Search" at bounding box center [445, 144] width 50 height 17
click at [438, 143] on button "Search" at bounding box center [445, 144] width 50 height 17
drag, startPoint x: 250, startPoint y: 72, endPoint x: 175, endPoint y: 72, distance: 74.7
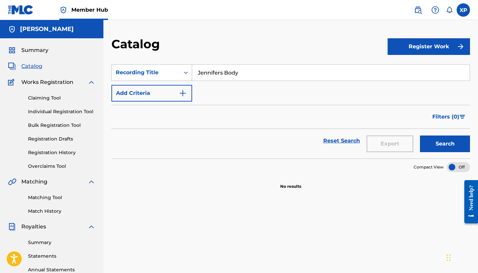
click at [175, 72] on div "SearchWithCriteria1686229e-4c35-4014-b183-071498a05e5d Recording Title Jennifer…" at bounding box center [290, 72] width 358 height 17
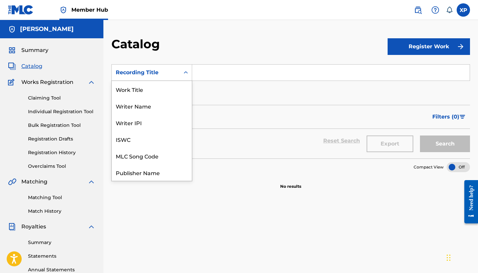
click at [175, 72] on div "Recording Title" at bounding box center [146, 73] width 60 height 8
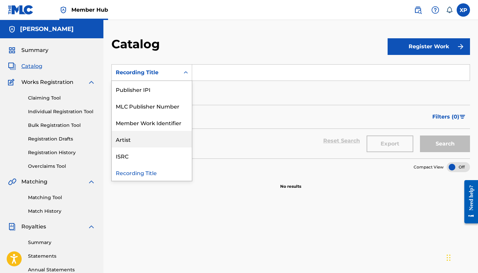
click at [154, 140] on div "Artist" at bounding box center [152, 139] width 80 height 17
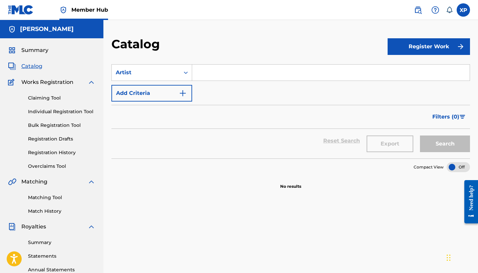
click at [221, 68] on input "Search Form" at bounding box center [330, 73] width 277 height 16
click at [431, 140] on button "Search" at bounding box center [445, 144] width 50 height 17
click at [200, 73] on input "Stonzyx" at bounding box center [330, 73] width 277 height 16
type input "stonzyx"
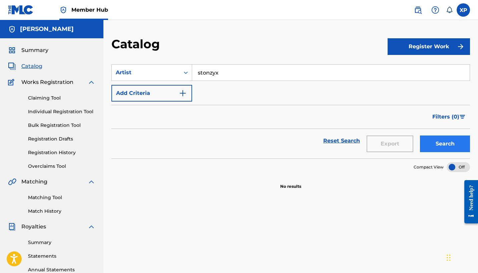
click at [424, 142] on button "Search" at bounding box center [445, 144] width 50 height 17
click at [149, 69] on div "Artist" at bounding box center [146, 73] width 60 height 8
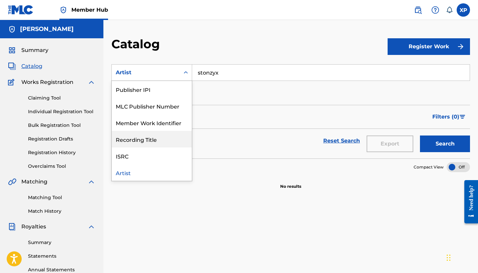
click at [153, 140] on div "Recording Title" at bounding box center [152, 139] width 80 height 17
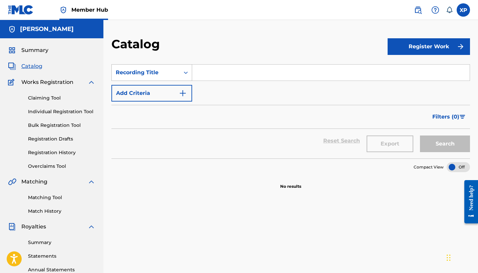
click at [168, 69] on div "Recording Title" at bounding box center [146, 73] width 60 height 8
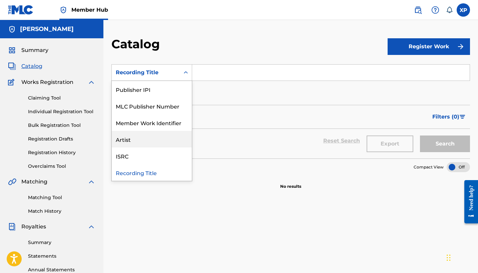
click at [155, 143] on div "Artist" at bounding box center [152, 139] width 80 height 17
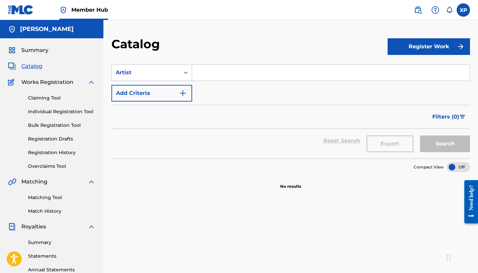
click at [215, 75] on input "Search Form" at bounding box center [330, 73] width 277 height 16
click at [157, 77] on div "Artist" at bounding box center [146, 72] width 68 height 13
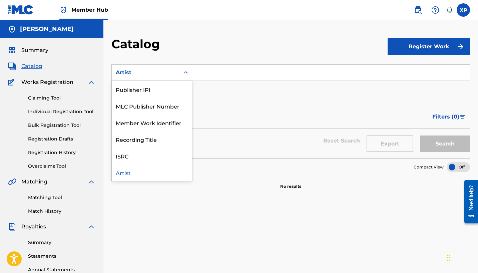
click at [153, 172] on div "Artist" at bounding box center [152, 172] width 80 height 17
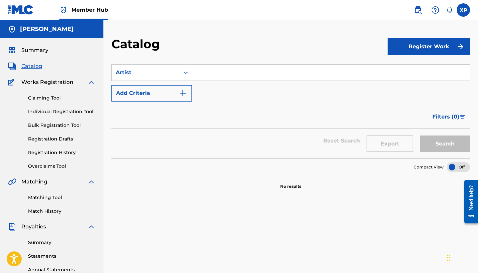
click at [215, 75] on input "Search Form" at bounding box center [330, 73] width 277 height 16
click at [445, 144] on button "Search" at bounding box center [445, 144] width 50 height 17
click at [201, 74] on input "[PERSON_NAME]" at bounding box center [330, 73] width 277 height 16
click at [451, 144] on button "Search" at bounding box center [445, 144] width 50 height 17
drag, startPoint x: 266, startPoint y: 73, endPoint x: 177, endPoint y: 72, distance: 89.0
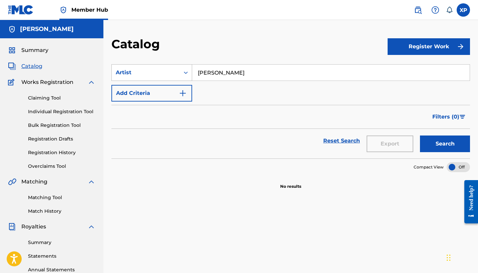
click at [177, 72] on div "SearchWithCriteriaf2b0f826-9697-4a01-b389-f35ee94d5c08 Artist xavier pratt" at bounding box center [290, 72] width 358 height 17
type input "\"
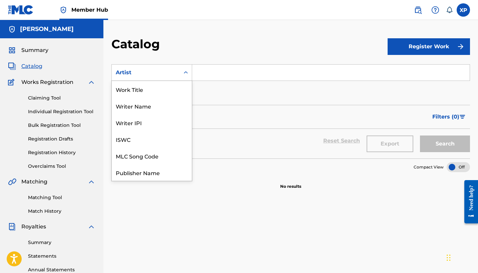
click at [171, 69] on div "Artist" at bounding box center [146, 73] width 60 height 8
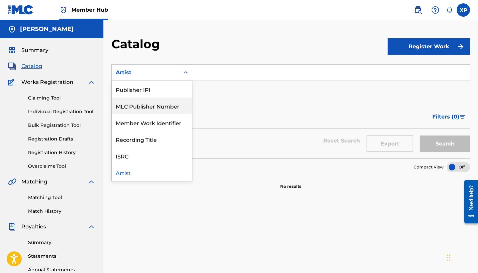
click at [161, 98] on div "MLC Publisher Number" at bounding box center [152, 106] width 80 height 17
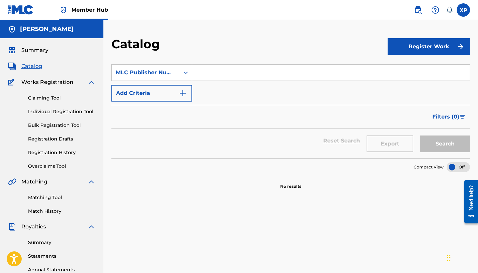
click at [214, 74] on input "Search Form" at bounding box center [330, 73] width 277 height 16
paste input "LR-2888406"
type input "LR-2888406"
click at [445, 141] on button "Search" at bounding box center [445, 144] width 50 height 17
drag, startPoint x: 249, startPoint y: 70, endPoint x: 193, endPoint y: 69, distance: 56.3
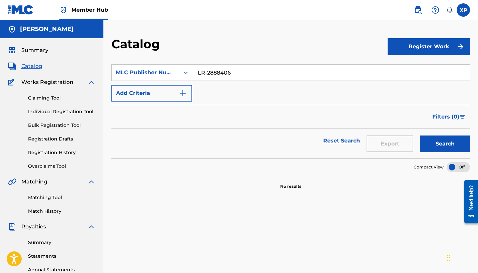
click at [193, 69] on input "LR-2888406" at bounding box center [330, 73] width 277 height 16
click at [138, 82] on div "SearchWithCriteria9f1c7607-6c22-4971-a56b-e4b6cc84119e MLC Publisher Number Add…" at bounding box center [290, 82] width 358 height 37
click at [137, 90] on button "Add Criteria" at bounding box center [151, 93] width 81 height 17
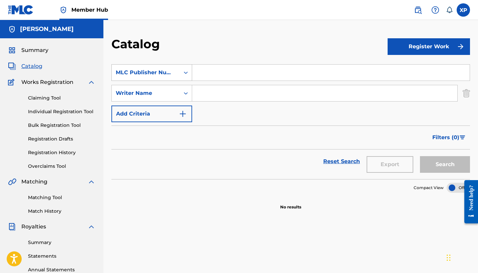
click at [185, 74] on icon "Search Form" at bounding box center [185, 72] width 7 height 7
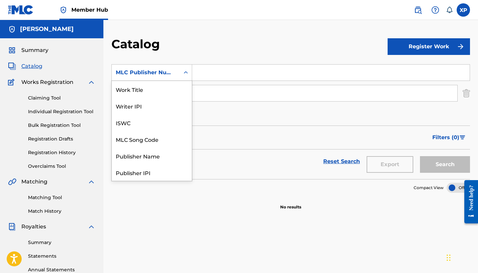
scroll to position [83, 0]
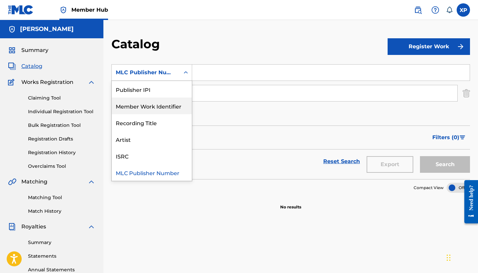
click at [173, 107] on div "Member Work Identifier" at bounding box center [152, 106] width 80 height 17
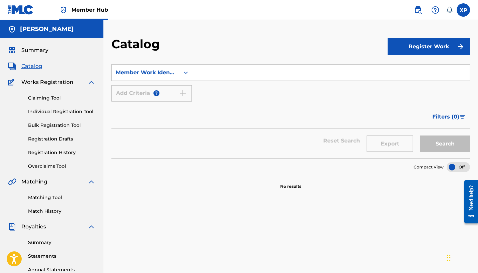
click at [209, 68] on input "Search Form" at bounding box center [330, 73] width 277 height 16
click at [445, 144] on button "Search" at bounding box center [445, 144] width 50 height 17
click at [199, 72] on input "[PERSON_NAME]" at bounding box center [330, 73] width 277 height 16
click at [200, 74] on input "[PERSON_NAME]" at bounding box center [330, 73] width 277 height 16
click at [445, 144] on button "Search" at bounding box center [445, 144] width 50 height 17
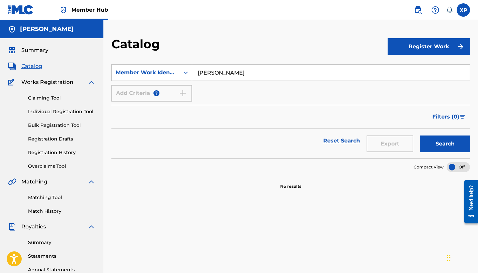
click at [219, 76] on input "xavier Pratt" at bounding box center [330, 73] width 277 height 16
click at [218, 75] on input "xavier Pratt" at bounding box center [330, 73] width 277 height 16
type input "[PERSON_NAME]"
click at [445, 144] on button "Search" at bounding box center [445, 144] width 50 height 17
drag, startPoint x: 376, startPoint y: 67, endPoint x: 171, endPoint y: 70, distance: 205.0
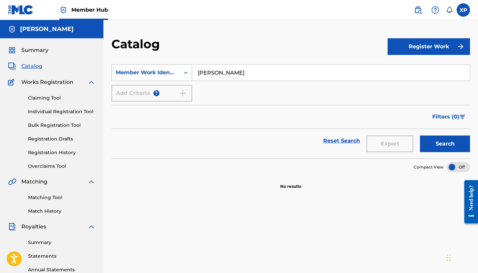
click at [171, 70] on div "SearchWithCriteriacc15fbb8-4629-4fda-a0b7-75682af55272 Member Work Identifier x…" at bounding box center [290, 72] width 358 height 17
drag, startPoint x: 252, startPoint y: 69, endPoint x: 183, endPoint y: 71, distance: 69.7
click at [183, 71] on div "SearchWithCriteriacc15fbb8-4629-4fda-a0b7-75682af55272 Member Work Identifier x…" at bounding box center [290, 72] width 358 height 17
drag, startPoint x: 251, startPoint y: 71, endPoint x: 192, endPoint y: 70, distance: 58.7
click at [192, 70] on input "[PERSON_NAME]" at bounding box center [330, 73] width 277 height 16
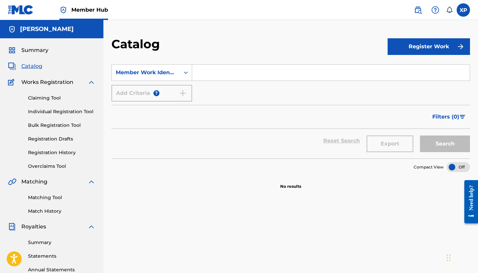
click at [151, 174] on section "No results" at bounding box center [290, 180] width 358 height 17
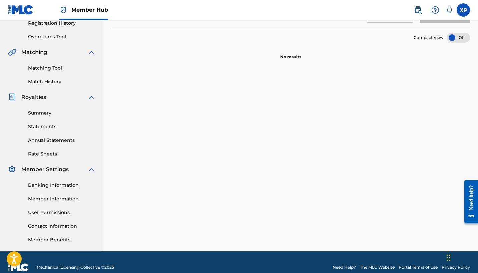
scroll to position [130, 0]
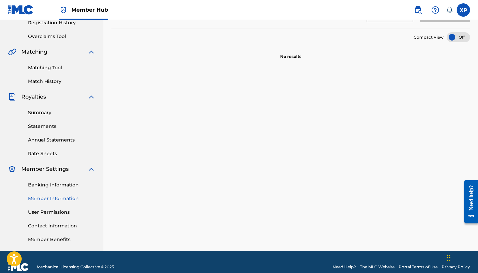
click at [60, 200] on link "Member Information" at bounding box center [61, 198] width 67 height 7
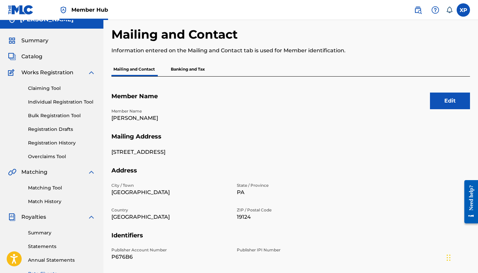
scroll to position [5, 0]
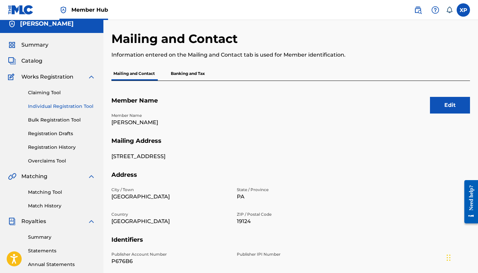
click at [53, 108] on link "Individual Registration Tool" at bounding box center [61, 106] width 67 height 7
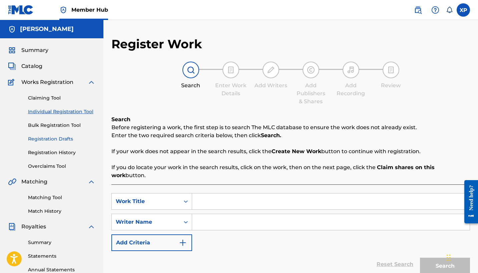
click at [57, 140] on link "Registration Drafts" at bounding box center [61, 139] width 67 height 7
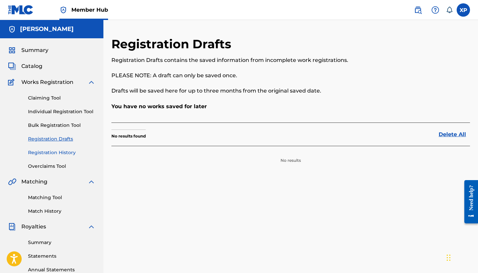
click at [56, 152] on link "Registration History" at bounding box center [61, 152] width 67 height 7
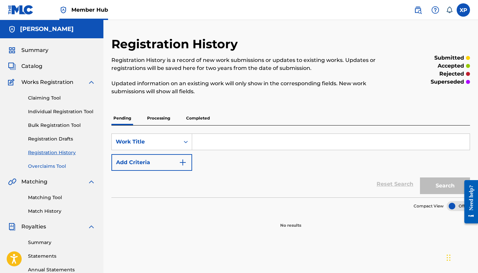
click at [55, 164] on link "Overclaims Tool" at bounding box center [61, 166] width 67 height 7
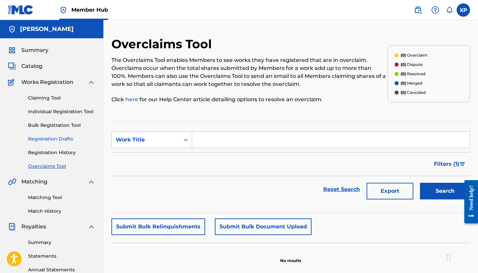
click at [50, 139] on link "Registration Drafts" at bounding box center [61, 139] width 67 height 7
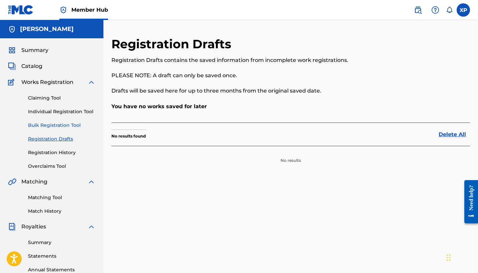
click at [50, 128] on link "Bulk Registration Tool" at bounding box center [61, 125] width 67 height 7
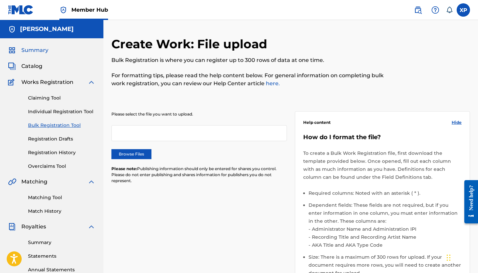
click at [26, 50] on span "Summary" at bounding box center [34, 50] width 27 height 8
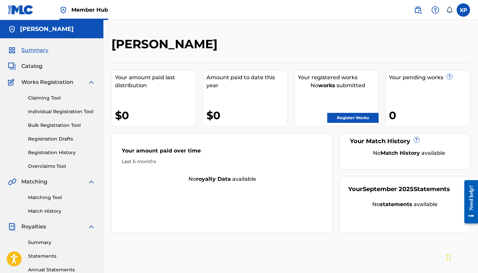
click at [24, 73] on div "Summary Catalog Works Registration Claiming Tool Individual Registration Tool B…" at bounding box center [51, 209] width 103 height 343
click at [24, 68] on span "Catalog" at bounding box center [31, 66] width 21 height 8
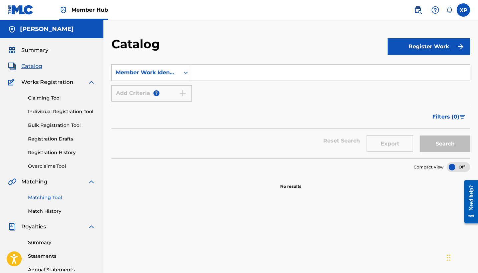
click at [59, 197] on link "Matching Tool" at bounding box center [61, 197] width 67 height 7
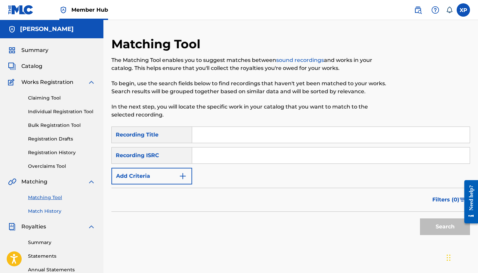
click at [56, 210] on link "Match History" at bounding box center [61, 211] width 67 height 7
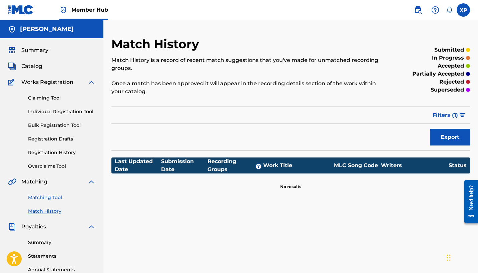
click at [51, 198] on link "Matching Tool" at bounding box center [61, 197] width 67 height 7
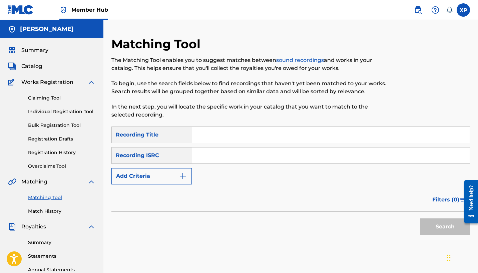
click at [167, 136] on div "Recording Title" at bounding box center [151, 135] width 81 height 17
click at [214, 129] on input "Search Form" at bounding box center [330, 135] width 277 height 16
type input "toxic signs"
click at [215, 155] on input "Search Form" at bounding box center [330, 156] width 277 height 16
paste input "LR-2888406"
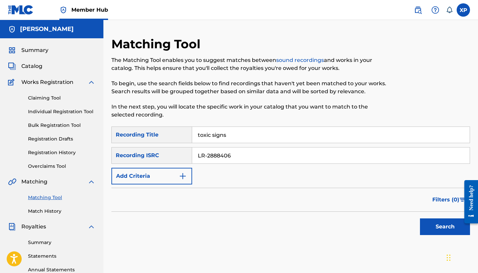
type input "LR-2888406"
click at [461, 229] on div at bounding box center [468, 201] width 19 height 55
click at [441, 231] on button "Search" at bounding box center [445, 227] width 50 height 17
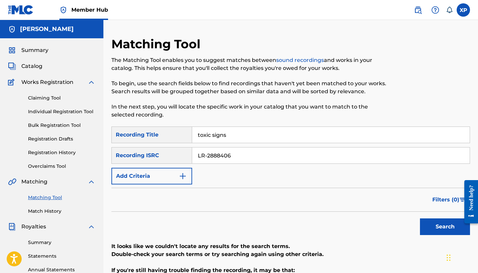
click at [45, 27] on h5 "[PERSON_NAME]" at bounding box center [47, 29] width 54 height 8
click at [22, 13] on img at bounding box center [21, 10] width 26 height 10
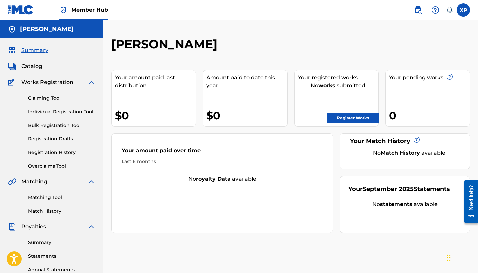
click at [30, 48] on span "Summary" at bounding box center [34, 50] width 27 height 8
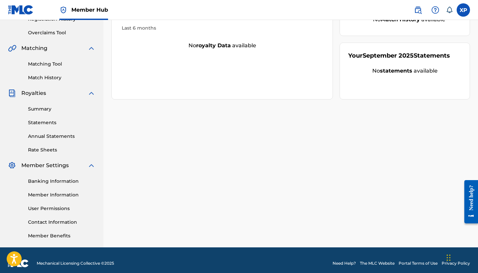
scroll to position [132, 0]
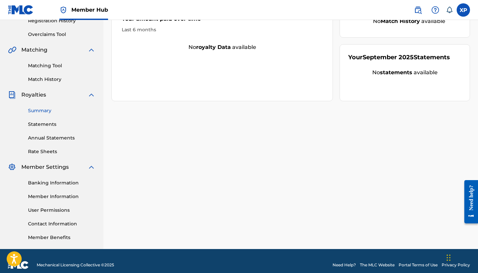
click at [47, 110] on link "Summary" at bounding box center [61, 110] width 67 height 7
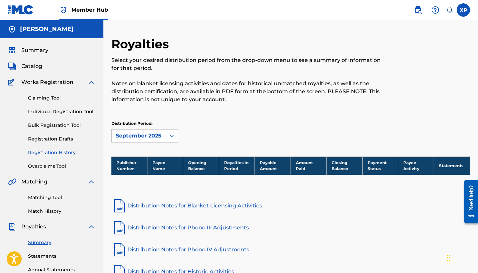
click at [57, 152] on link "Registration History" at bounding box center [61, 152] width 67 height 7
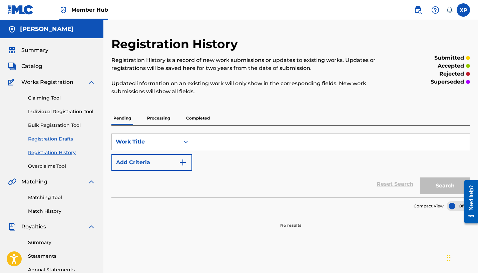
click at [56, 139] on link "Registration Drafts" at bounding box center [61, 139] width 67 height 7
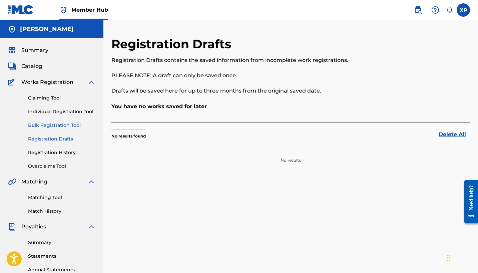
click at [56, 126] on link "Bulk Registration Tool" at bounding box center [61, 125] width 67 height 7
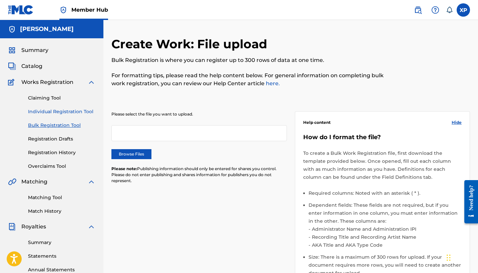
click at [57, 111] on link "Individual Registration Tool" at bounding box center [61, 111] width 67 height 7
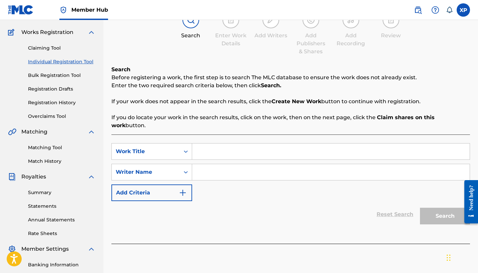
scroll to position [51, 0]
click at [198, 147] on input "Search Form" at bounding box center [330, 151] width 277 height 16
type input "toxic signs"
click at [206, 164] on input "Search Form" at bounding box center [330, 172] width 277 height 16
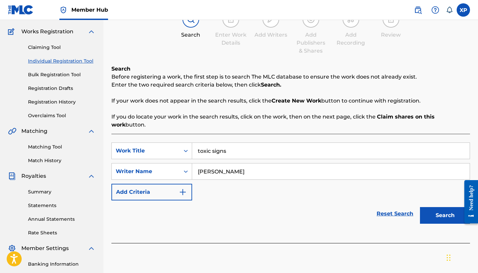
click at [201, 165] on input "[PERSON_NAME]" at bounding box center [330, 172] width 277 height 16
type input "[PERSON_NAME]"
click at [436, 207] on button "Search" at bounding box center [445, 215] width 50 height 17
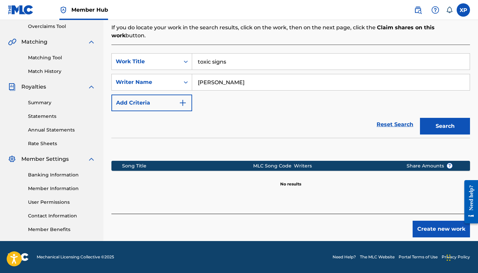
scroll to position [140, 0]
drag, startPoint x: 234, startPoint y: 54, endPoint x: 194, endPoint y: 54, distance: 40.3
click at [194, 54] on input "toxic signs" at bounding box center [330, 62] width 277 height 16
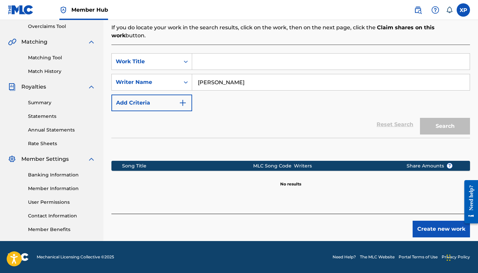
click at [243, 74] on input "[PERSON_NAME]" at bounding box center [330, 82] width 277 height 16
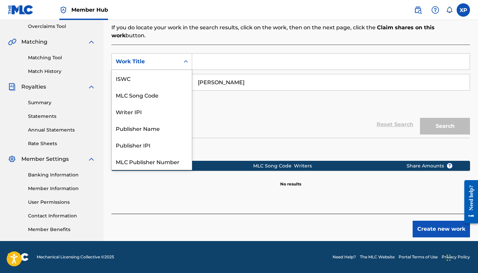
click at [148, 58] on div "Work Title" at bounding box center [146, 62] width 60 height 8
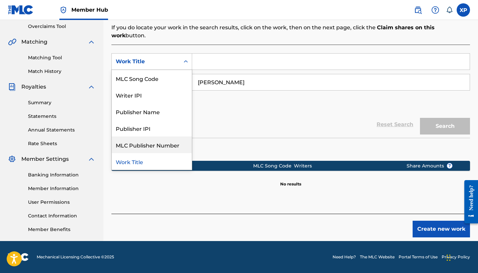
click at [222, 94] on div "SearchWithCriteria757bc631-ddd1-45a1-af94-2ac3f5ce084a MLC Publisher Number, 6 …" at bounding box center [290, 82] width 358 height 58
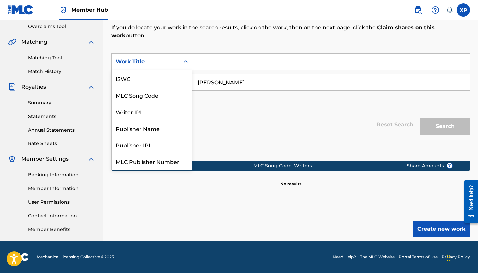
click at [150, 61] on div "Work Title" at bounding box center [151, 61] width 81 height 17
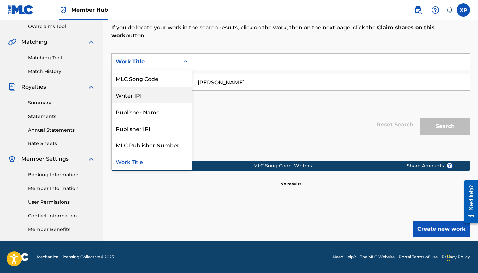
click at [243, 112] on div "Reset Search Search" at bounding box center [290, 124] width 358 height 27
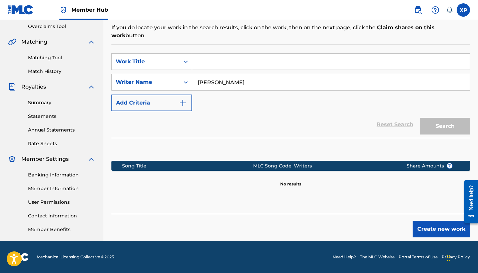
click at [370, 74] on input "[PERSON_NAME]" at bounding box center [330, 82] width 277 height 16
click at [283, 54] on input "Search Form" at bounding box center [330, 62] width 277 height 16
type input "fake lies"
click at [445, 118] on button "Search" at bounding box center [445, 126] width 50 height 17
click at [241, 77] on input "[PERSON_NAME]" at bounding box center [330, 82] width 277 height 16
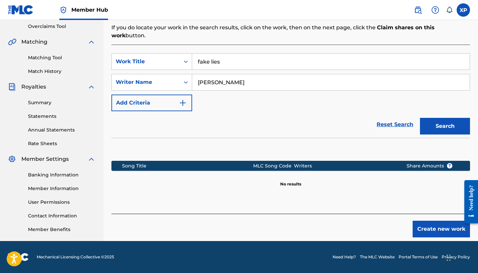
drag, startPoint x: 241, startPoint y: 77, endPoint x: 201, endPoint y: 76, distance: 39.7
click at [201, 76] on input "[PERSON_NAME]" at bounding box center [330, 82] width 277 height 16
click at [423, 225] on button "Create new work" at bounding box center [440, 229] width 57 height 17
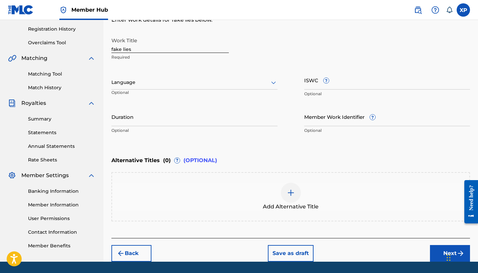
scroll to position [124, 0]
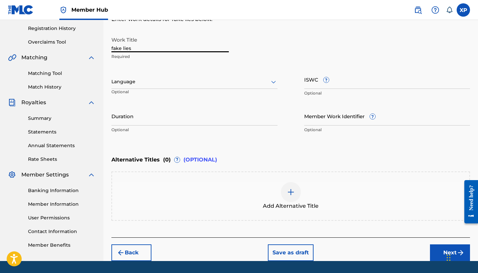
click at [162, 48] on input "fake lies" at bounding box center [169, 42] width 117 height 19
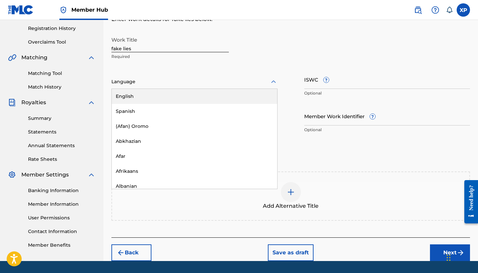
click at [158, 84] on div at bounding box center [194, 82] width 166 height 8
click at [153, 94] on div "English" at bounding box center [194, 96] width 165 height 15
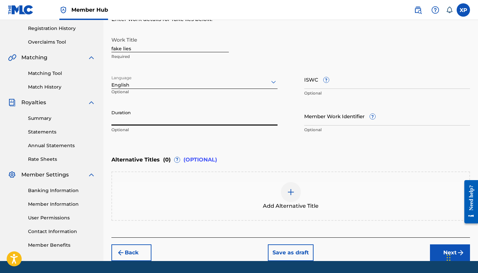
click at [148, 121] on input "Duration" at bounding box center [194, 116] width 166 height 19
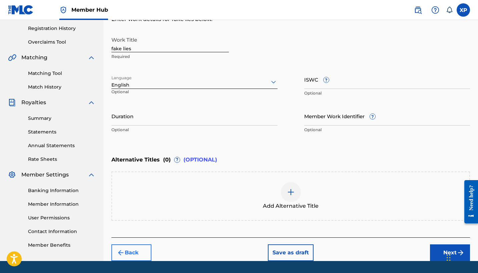
click at [151, 245] on button "Back" at bounding box center [131, 253] width 40 height 17
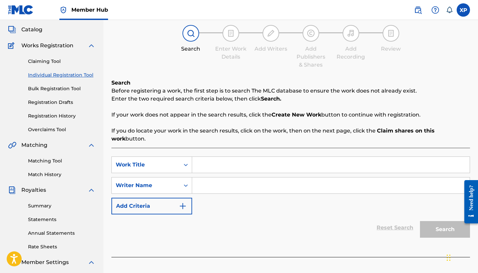
scroll to position [17, 0]
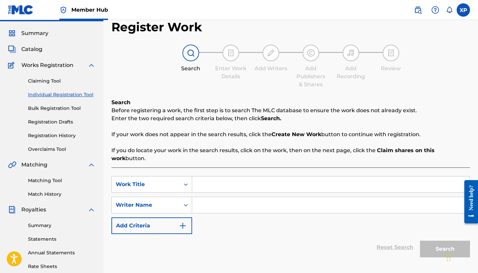
click at [76, 5] on link "Member Hub" at bounding box center [83, 10] width 49 height 20
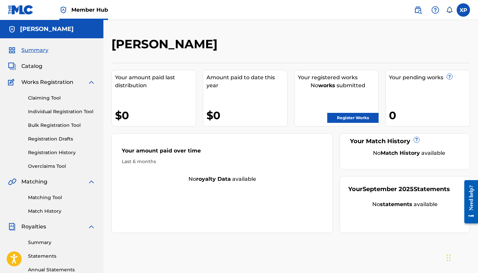
click at [31, 24] on div "[PERSON_NAME]" at bounding box center [51, 29] width 103 height 18
click at [26, 12] on img at bounding box center [21, 10] width 26 height 10
click at [15, 9] on img at bounding box center [21, 10] width 26 height 10
click at [115, 1] on nav "Member Hub XP XP Xavier Pratt [EMAIL_ADDRESS][DOMAIN_NAME] Notification Prefere…" at bounding box center [239, 10] width 478 height 20
